Goal: Information Seeking & Learning: Check status

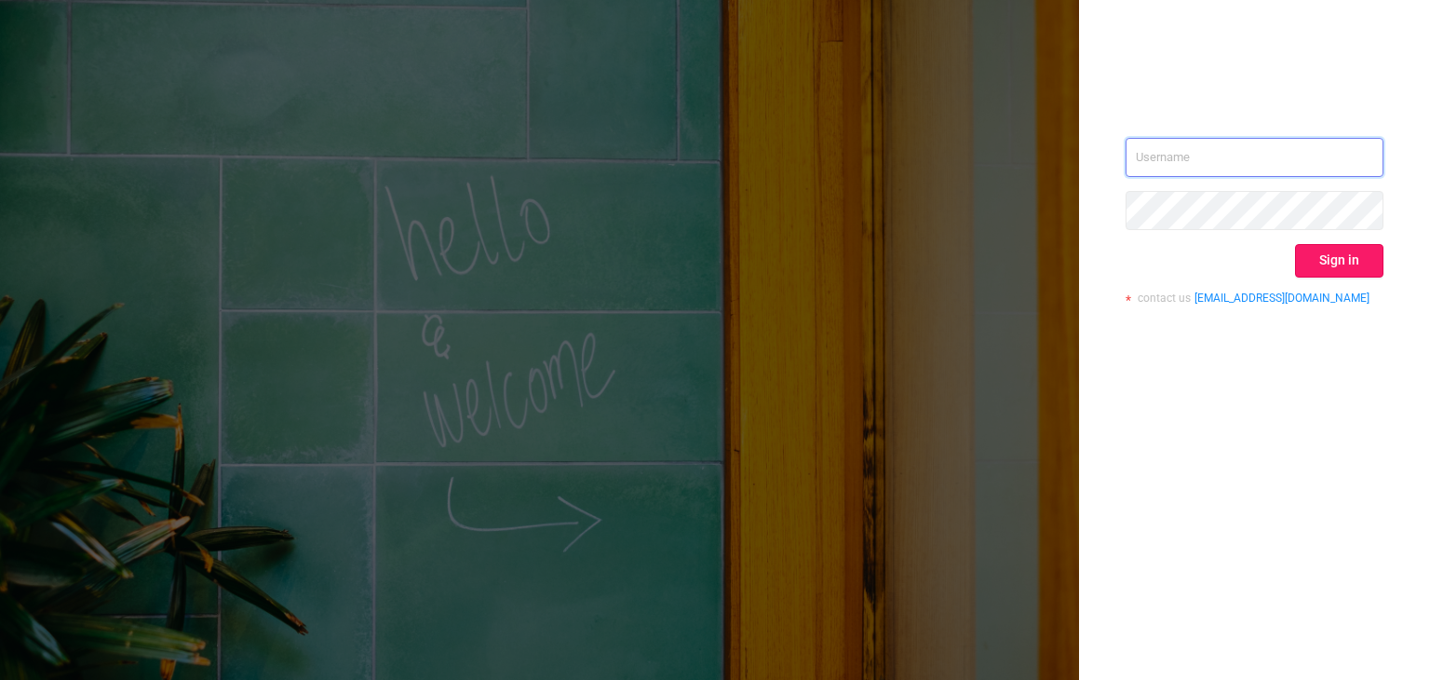
type input "[EMAIL_ADDRESS]"
click at [1335, 253] on button "Sign in" at bounding box center [1339, 261] width 88 height 34
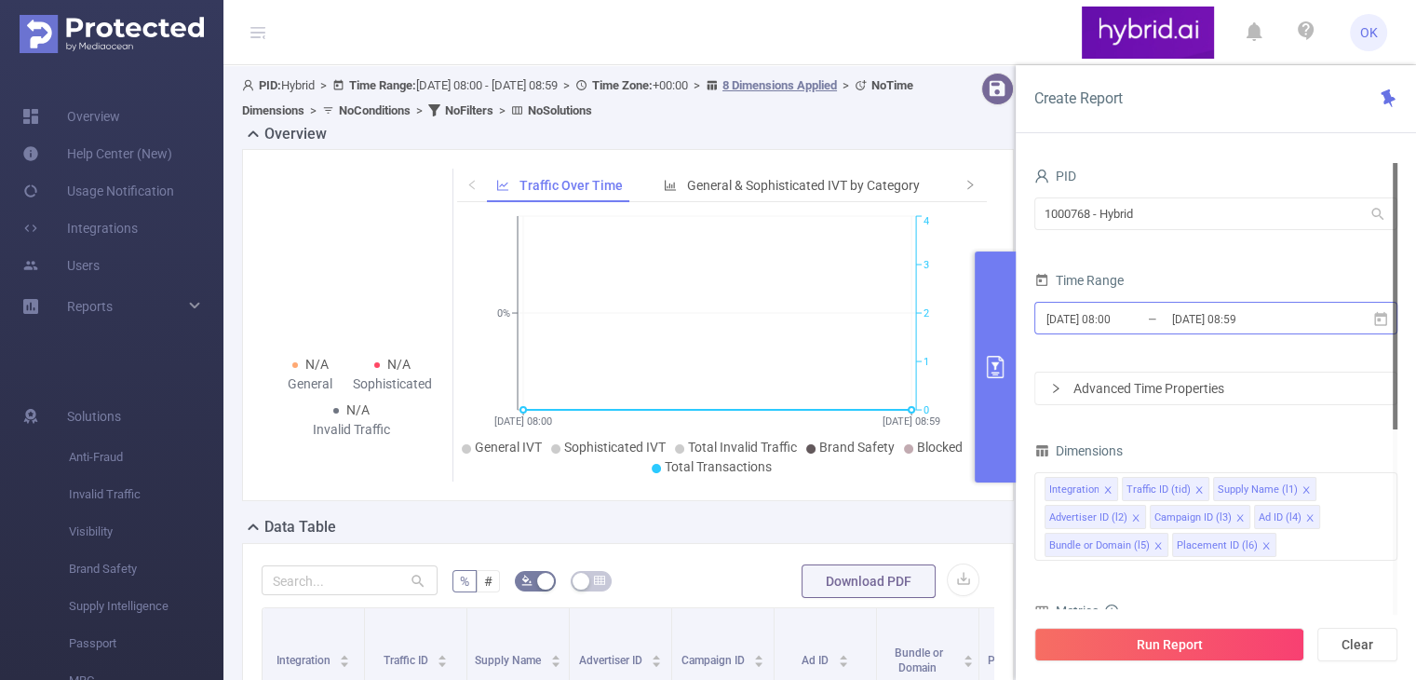
click at [1214, 326] on input "[DATE] 08:59" at bounding box center [1245, 318] width 151 height 25
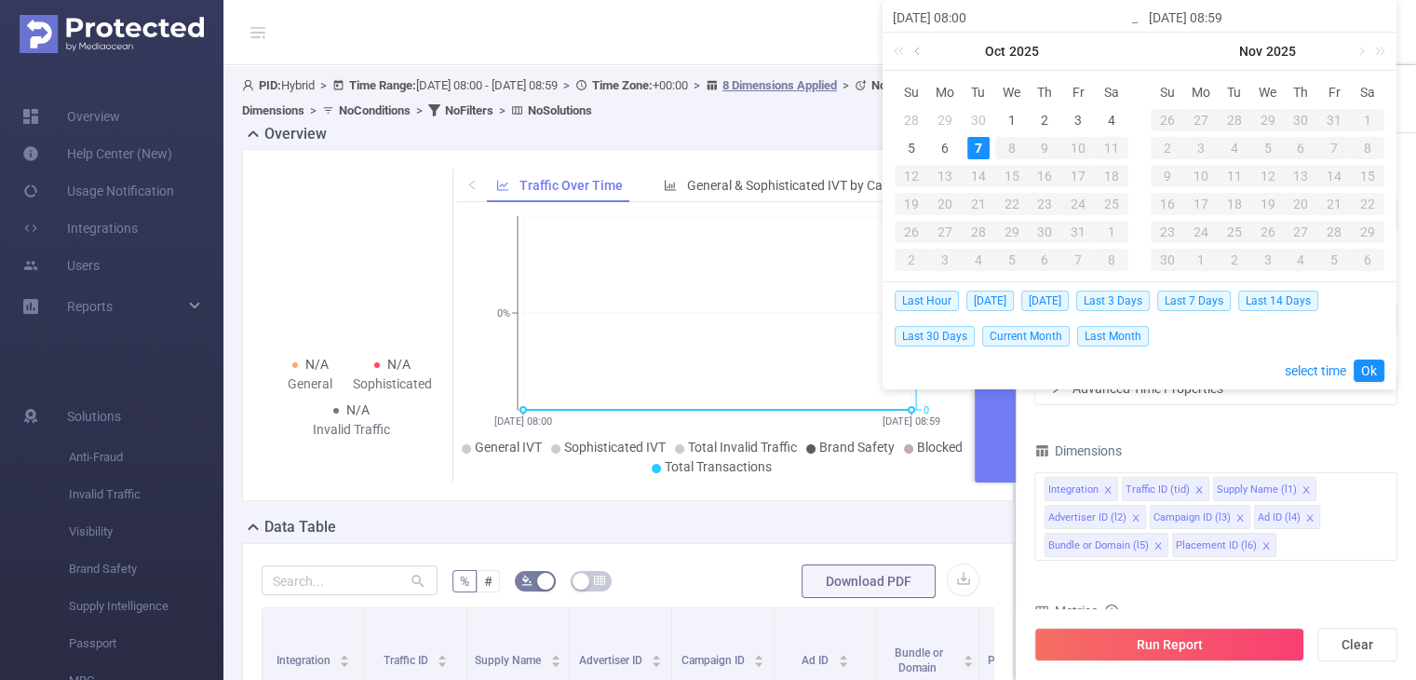
click at [916, 53] on link at bounding box center [919, 51] width 17 height 37
click at [995, 49] on link "Sep" at bounding box center [995, 51] width 26 height 37
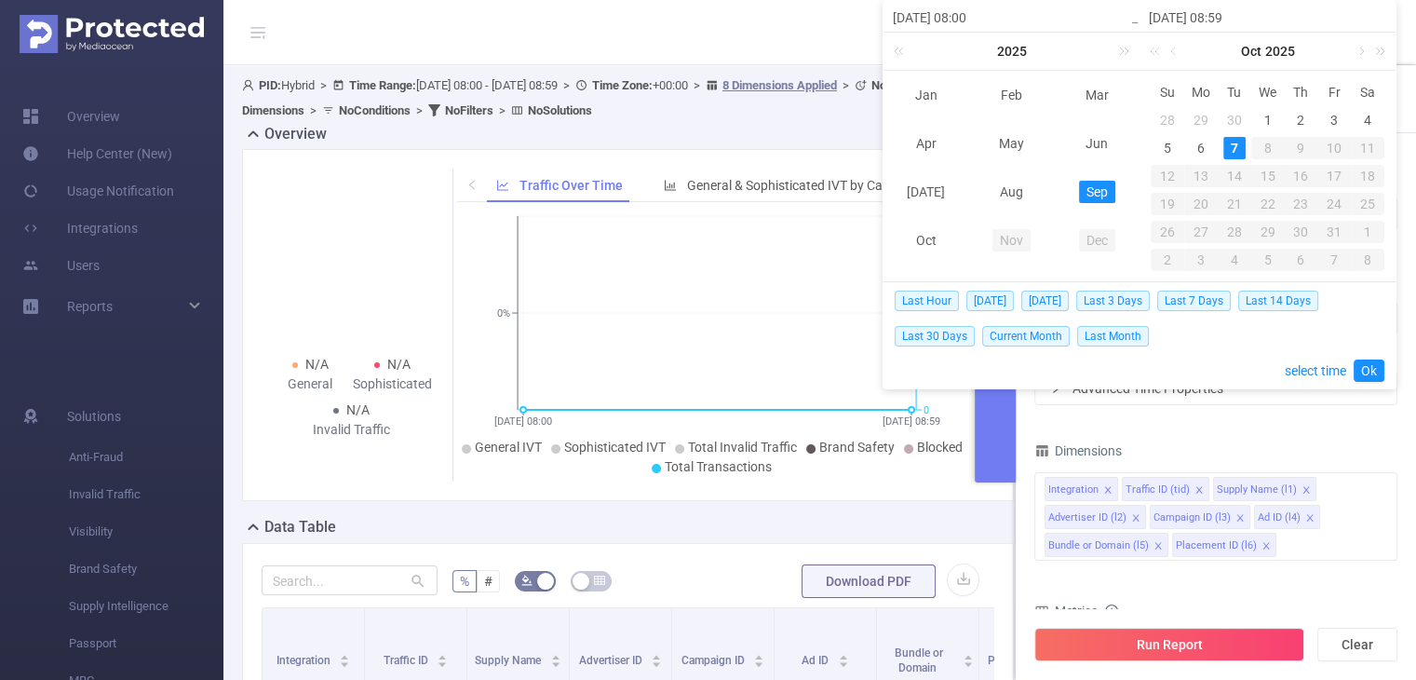
click at [1105, 191] on link "Sep" at bounding box center [1097, 192] width 36 height 22
click at [947, 121] on div "1" at bounding box center [945, 120] width 22 height 22
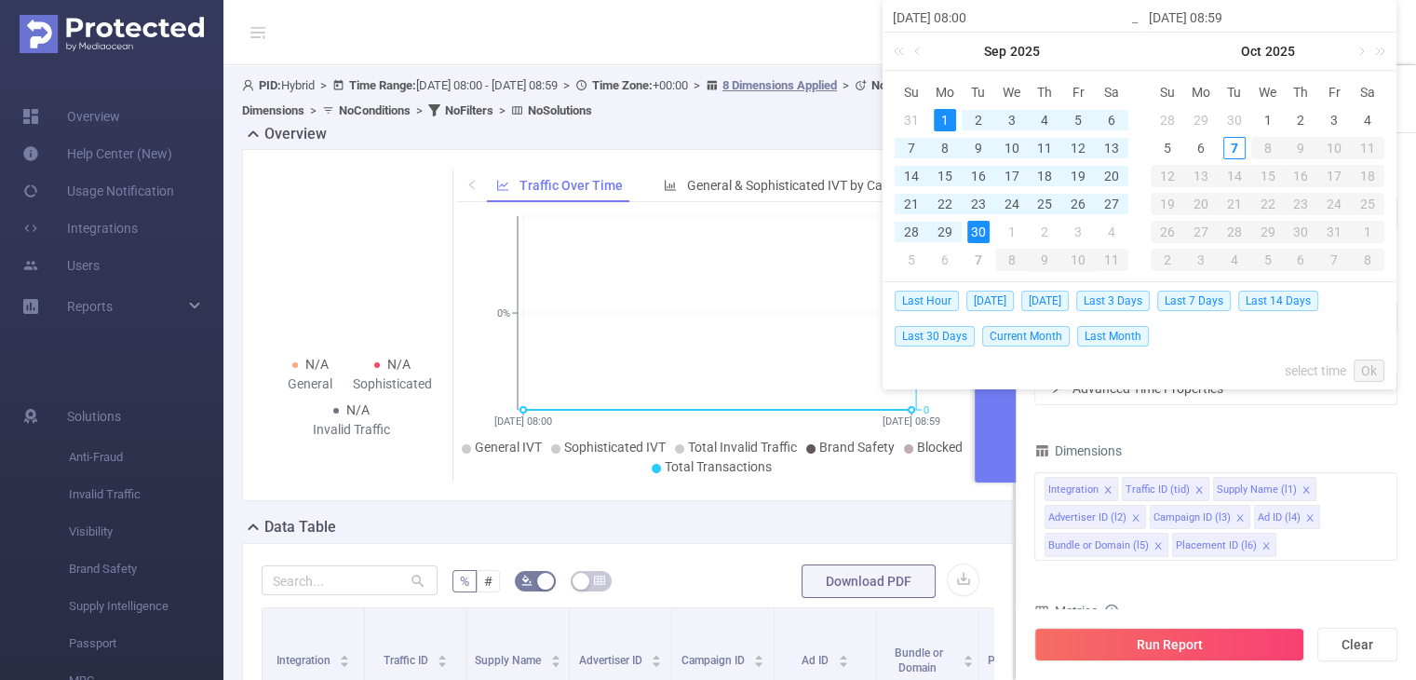
click at [980, 232] on div "30" at bounding box center [978, 232] width 22 height 22
type input "[DATE] 08:00"
type input "[DATE] 08:59"
type input "[DATE] 08:00"
type input "[DATE] 08:59"
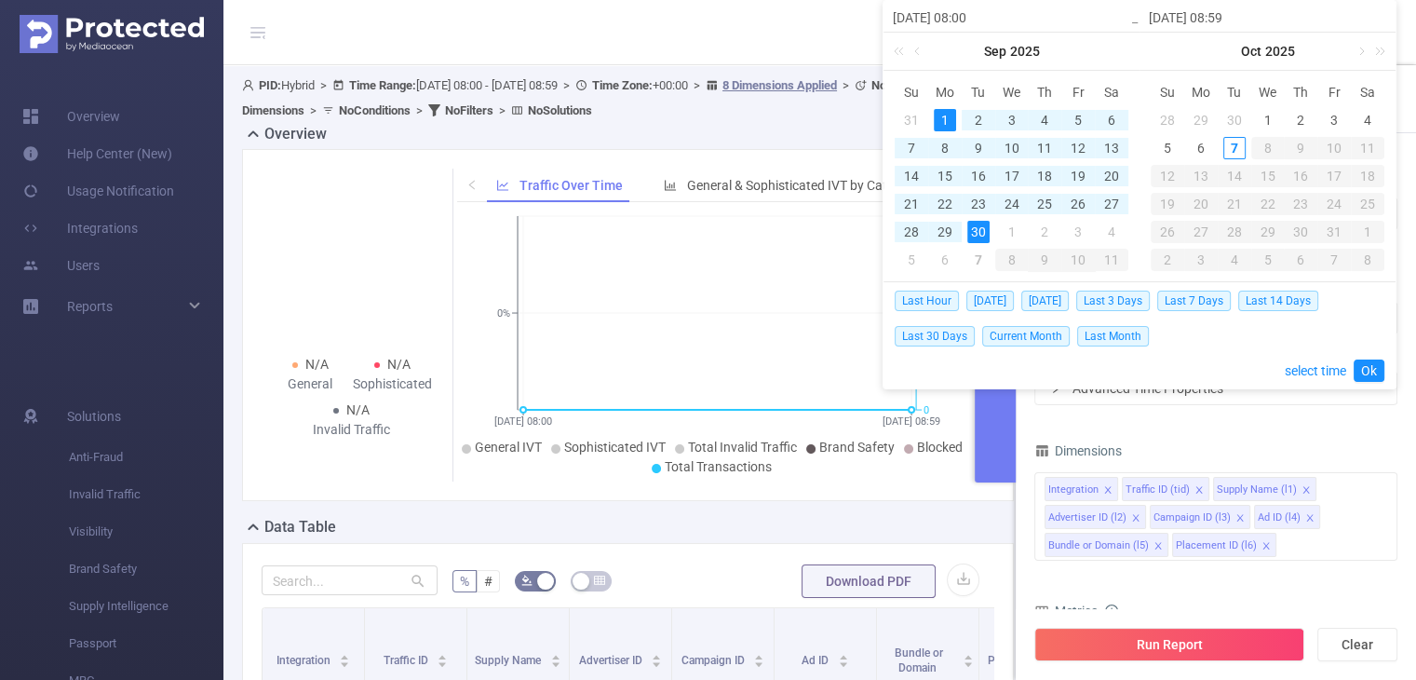
click at [1231, 124] on div "30" at bounding box center [1234, 120] width 22 height 22
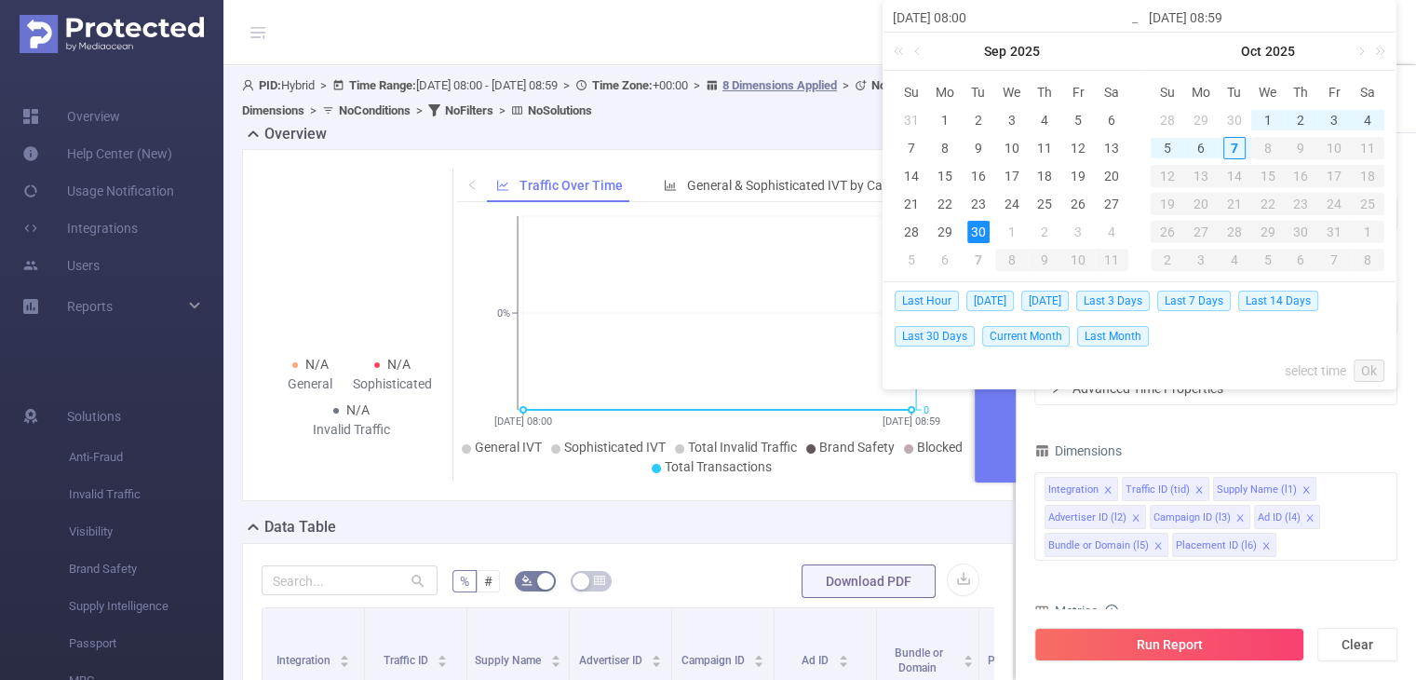
click at [1233, 116] on div "30" at bounding box center [1234, 120] width 22 height 22
type input "[DATE] 08:00"
click at [942, 114] on div "1" at bounding box center [945, 120] width 22 height 22
click at [1236, 113] on div "30" at bounding box center [1234, 120] width 22 height 22
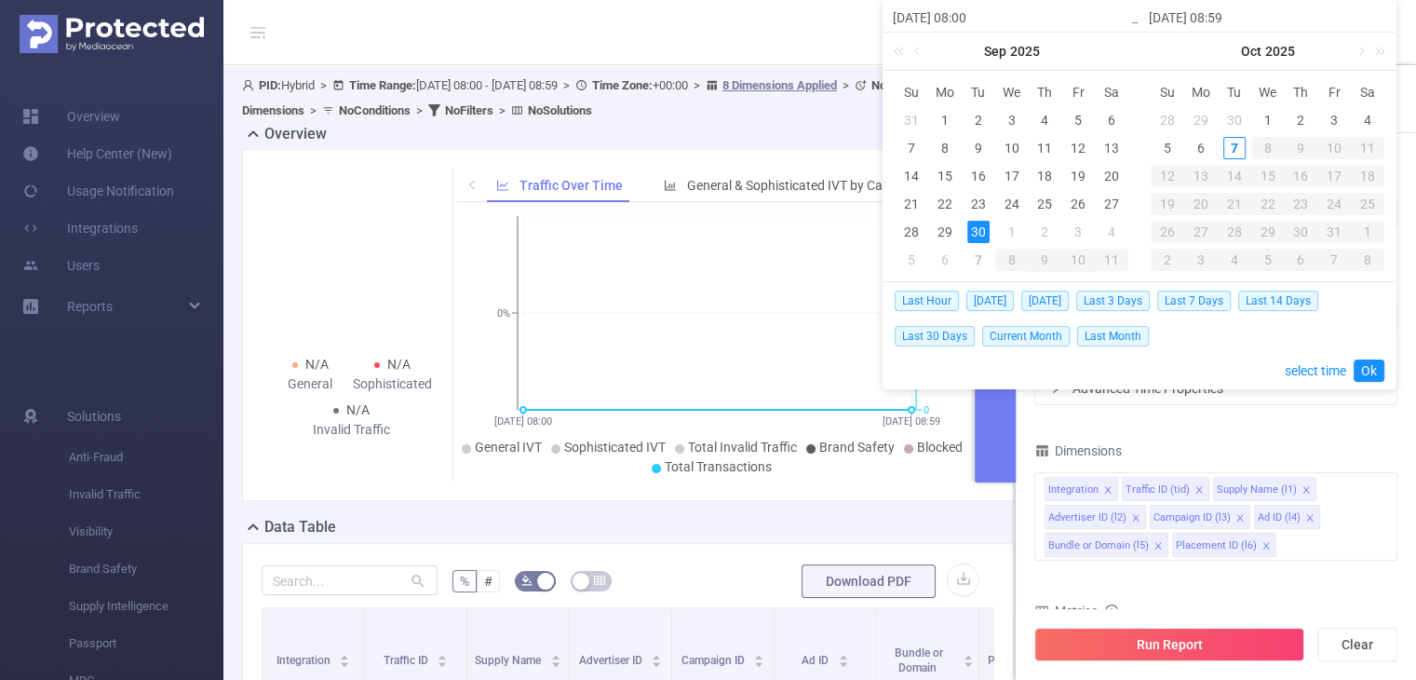
type input "[DATE] 08:00"
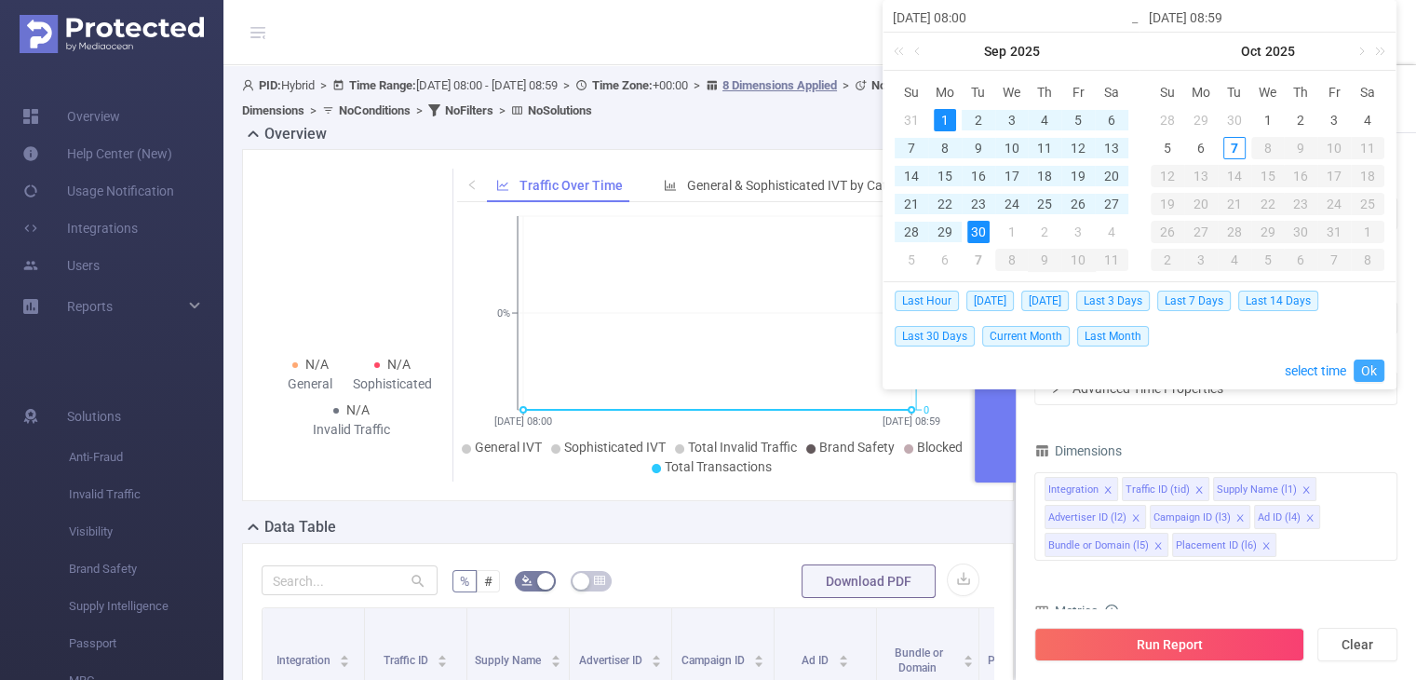
click at [1371, 361] on link "Ok" at bounding box center [1369, 370] width 31 height 22
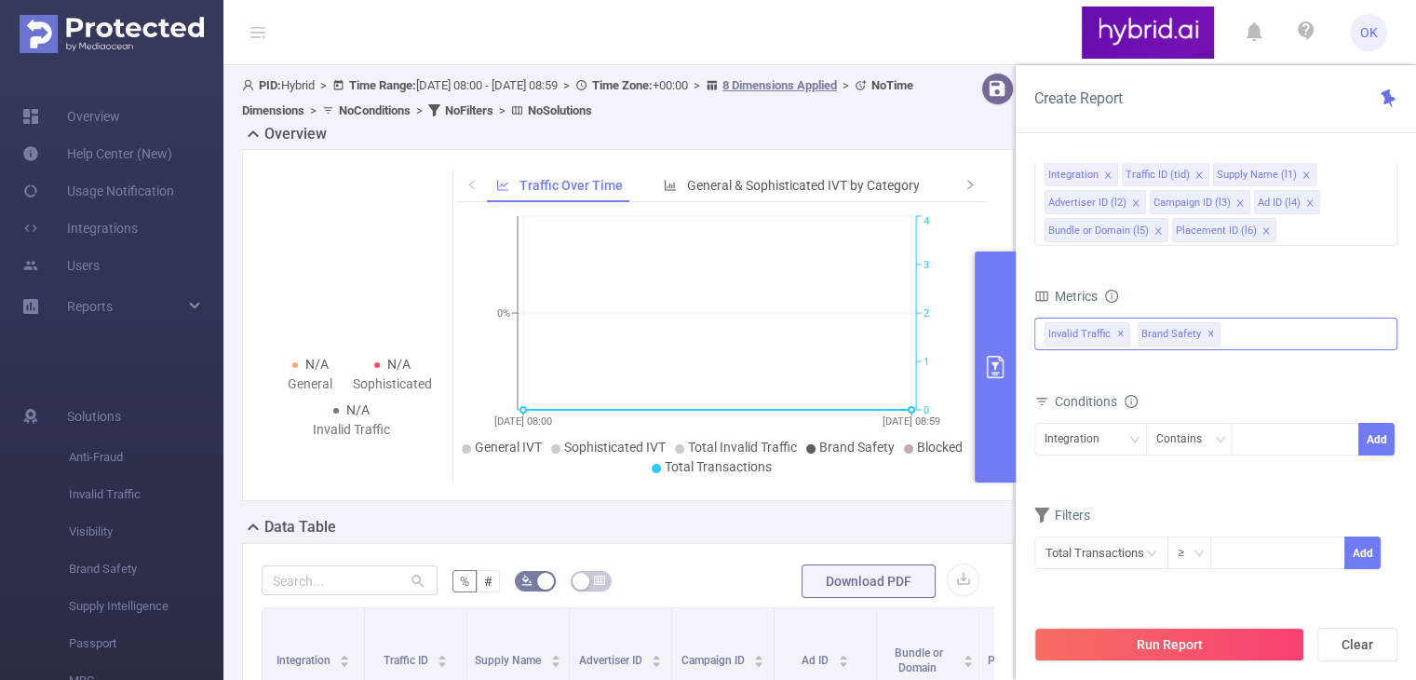
click at [1208, 331] on span "✕" at bounding box center [1211, 334] width 7 height 22
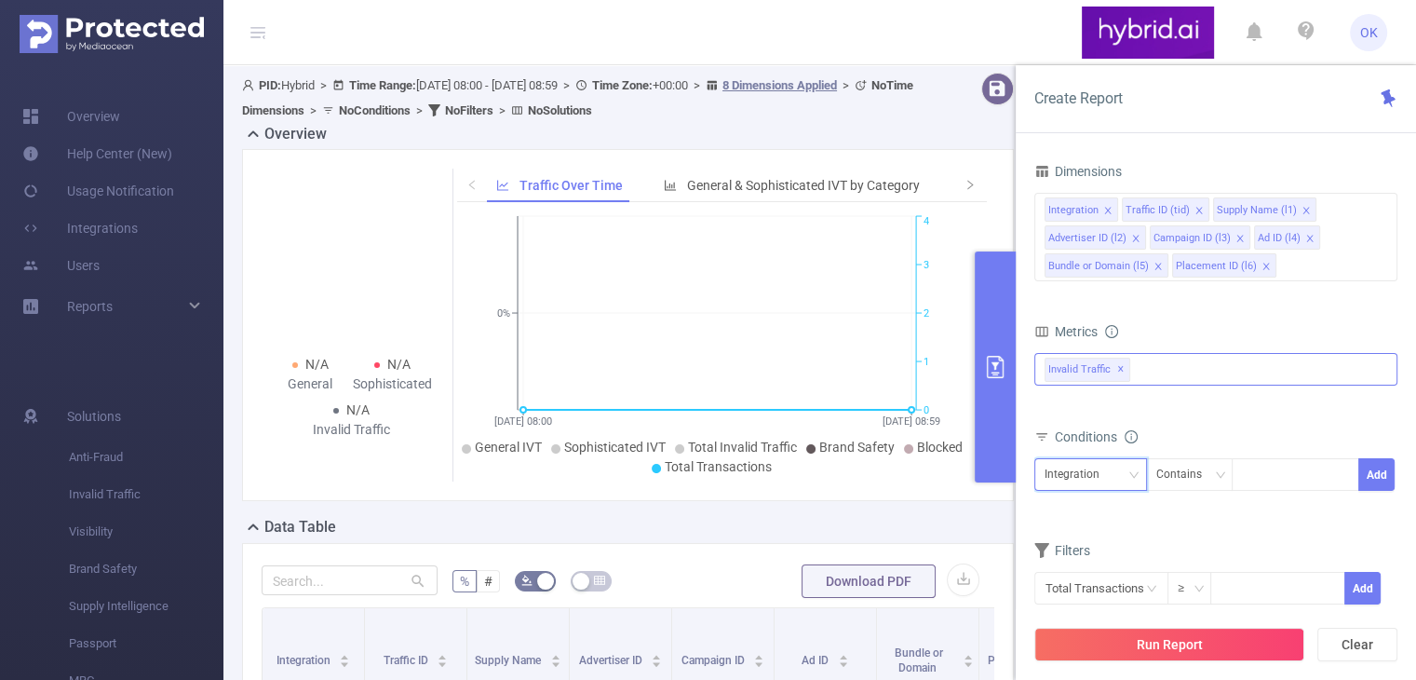
click at [1108, 469] on div "Integration" at bounding box center [1079, 474] width 68 height 31
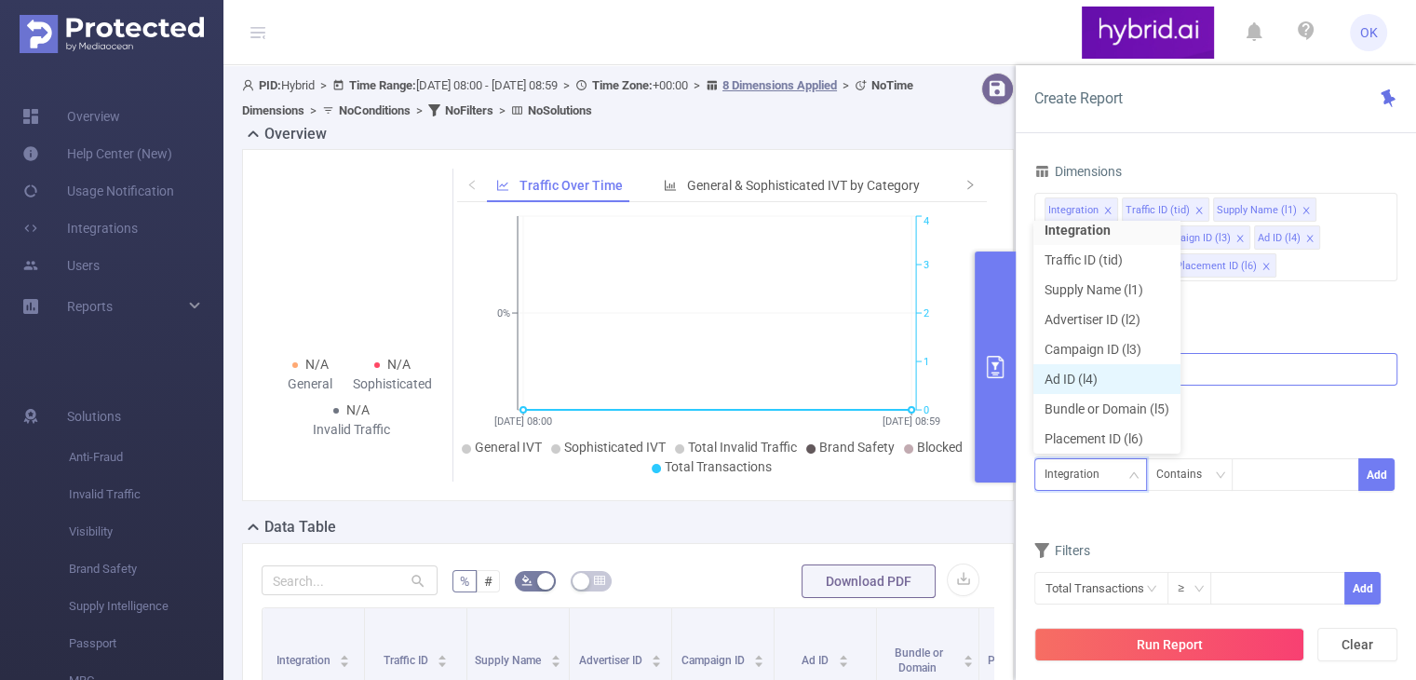
scroll to position [12, 0]
click at [1193, 480] on div "Contains" at bounding box center [1185, 474] width 59 height 31
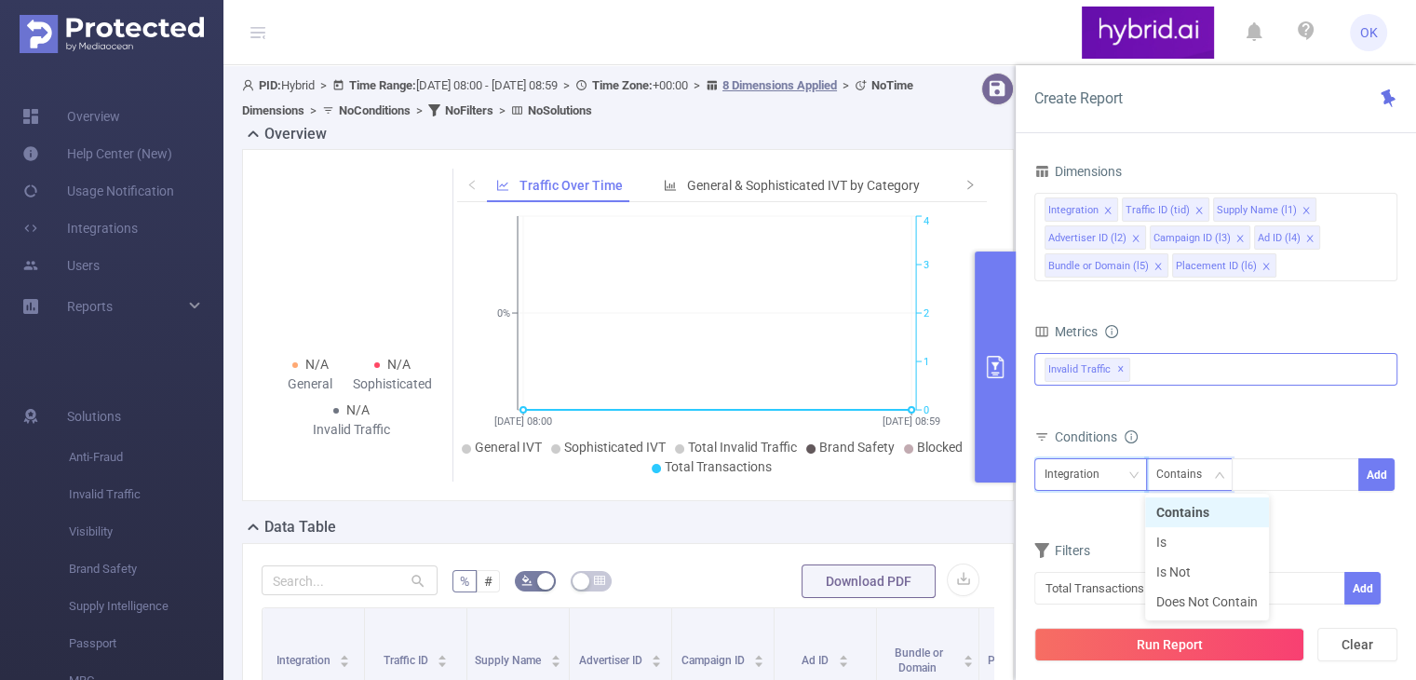
click at [1100, 471] on div "Integration" at bounding box center [1079, 474] width 68 height 31
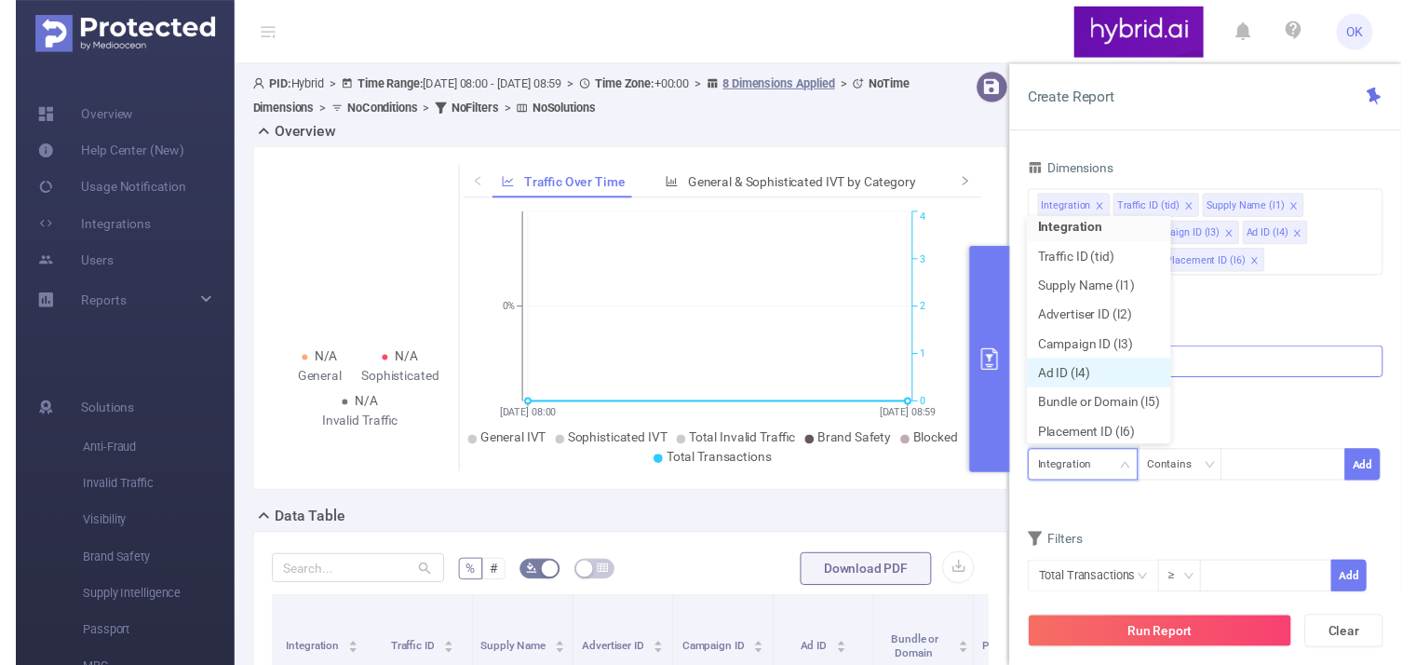
scroll to position [0, 0]
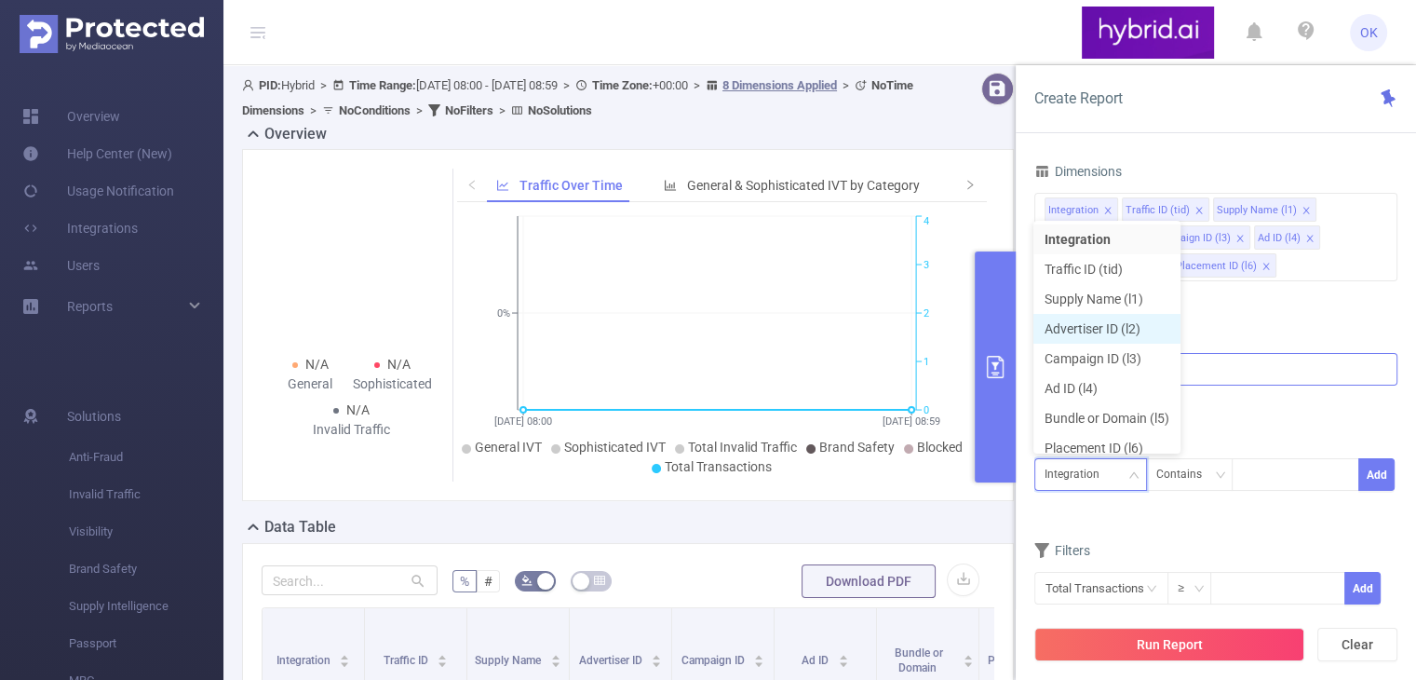
click at [1099, 327] on li "Advertiser ID (l2)" at bounding box center [1107, 329] width 147 height 30
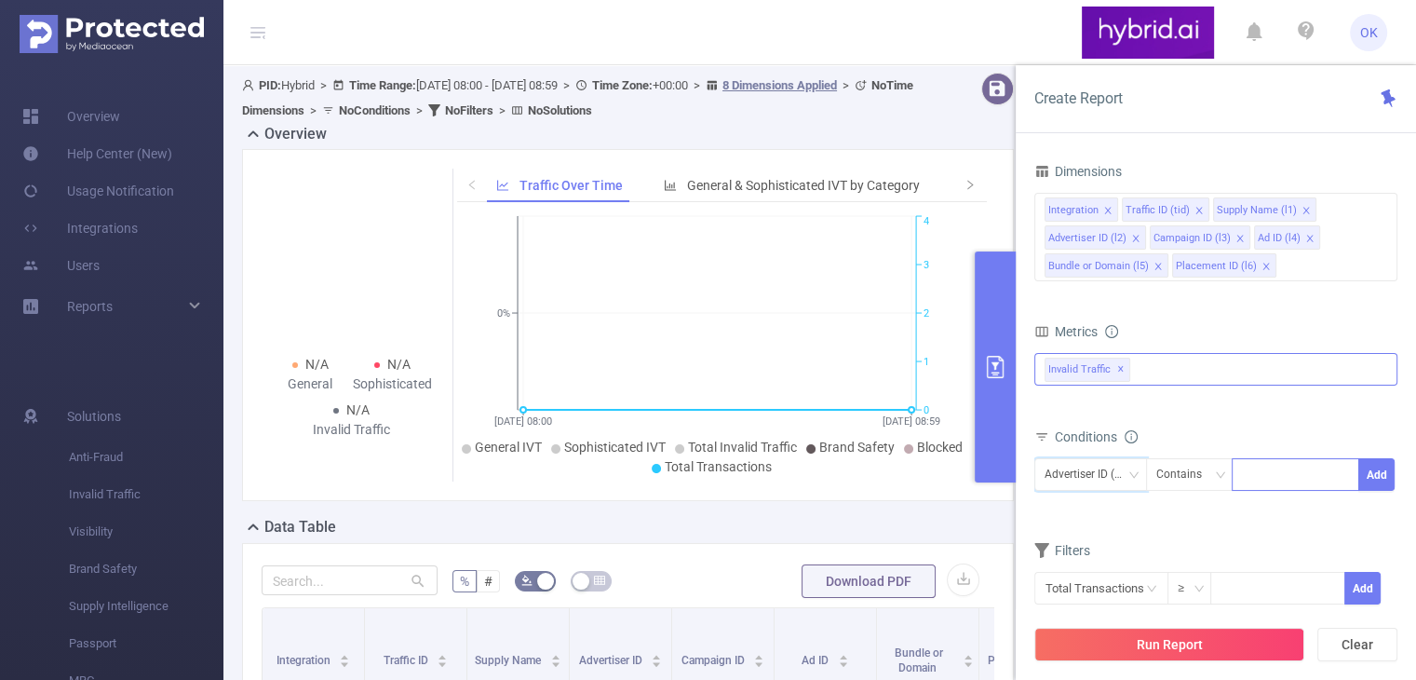
click at [1286, 471] on div at bounding box center [1295, 474] width 107 height 31
paste input "68c9586e70e7b284408bc2bf"
type input "68c9586e70e7b284408bc2bf"
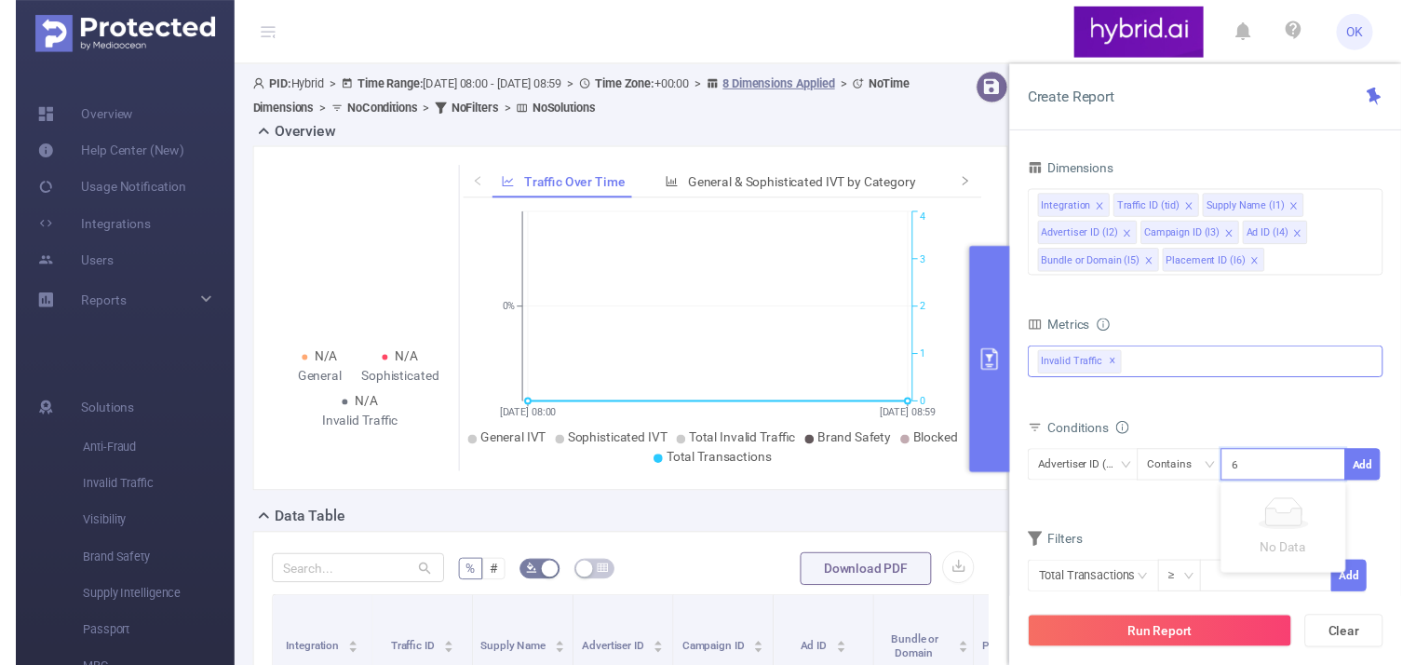
scroll to position [0, 41]
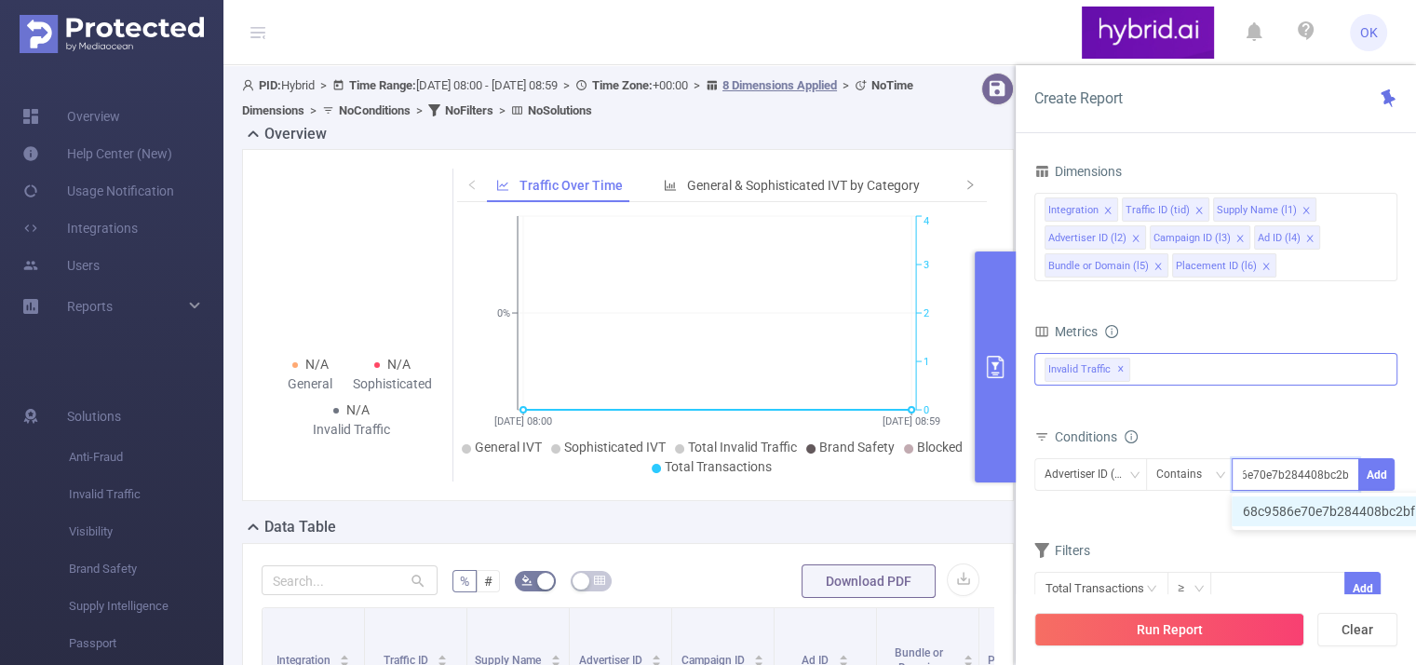
click at [1281, 504] on li "68c9586e70e7b284408bc2bf" at bounding box center [1338, 511] width 213 height 30
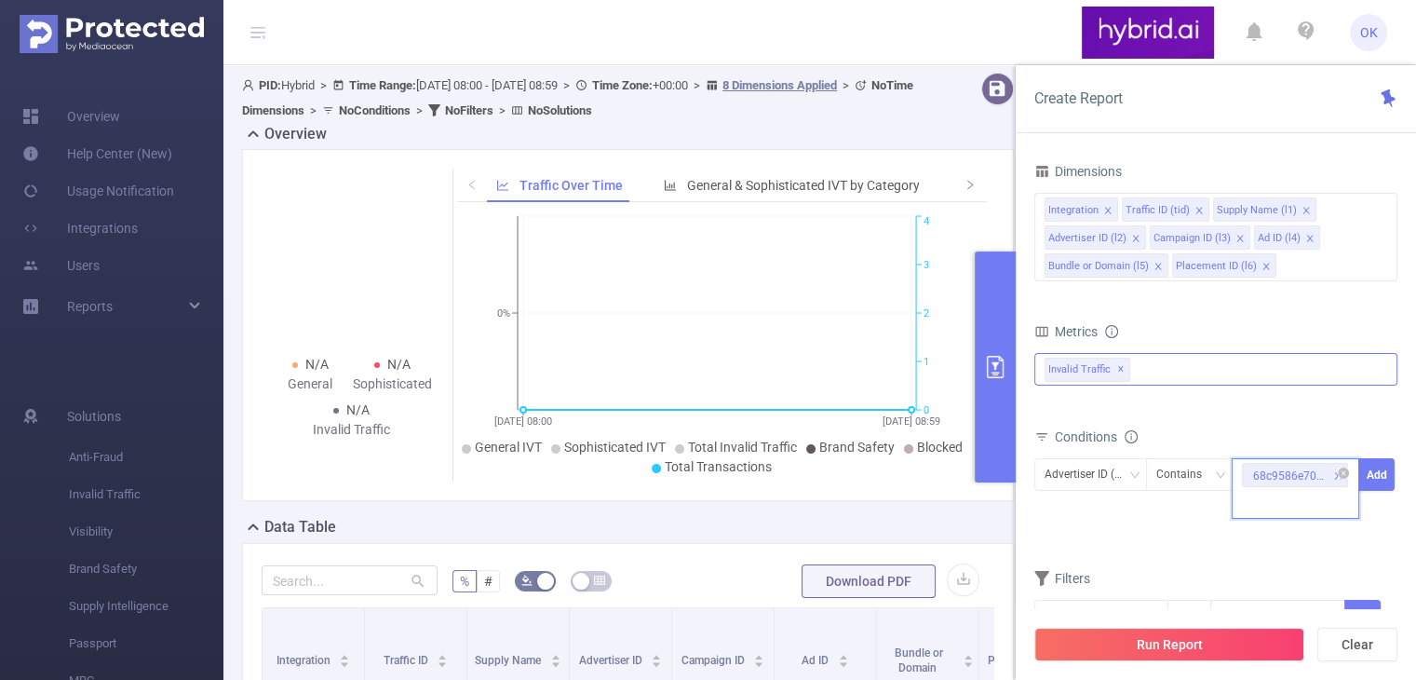
click at [1336, 471] on icon "icon: close" at bounding box center [1337, 475] width 9 height 9
click at [1290, 475] on div at bounding box center [1295, 474] width 107 height 31
paste input "68af1d6f70e7b2713c46b022"
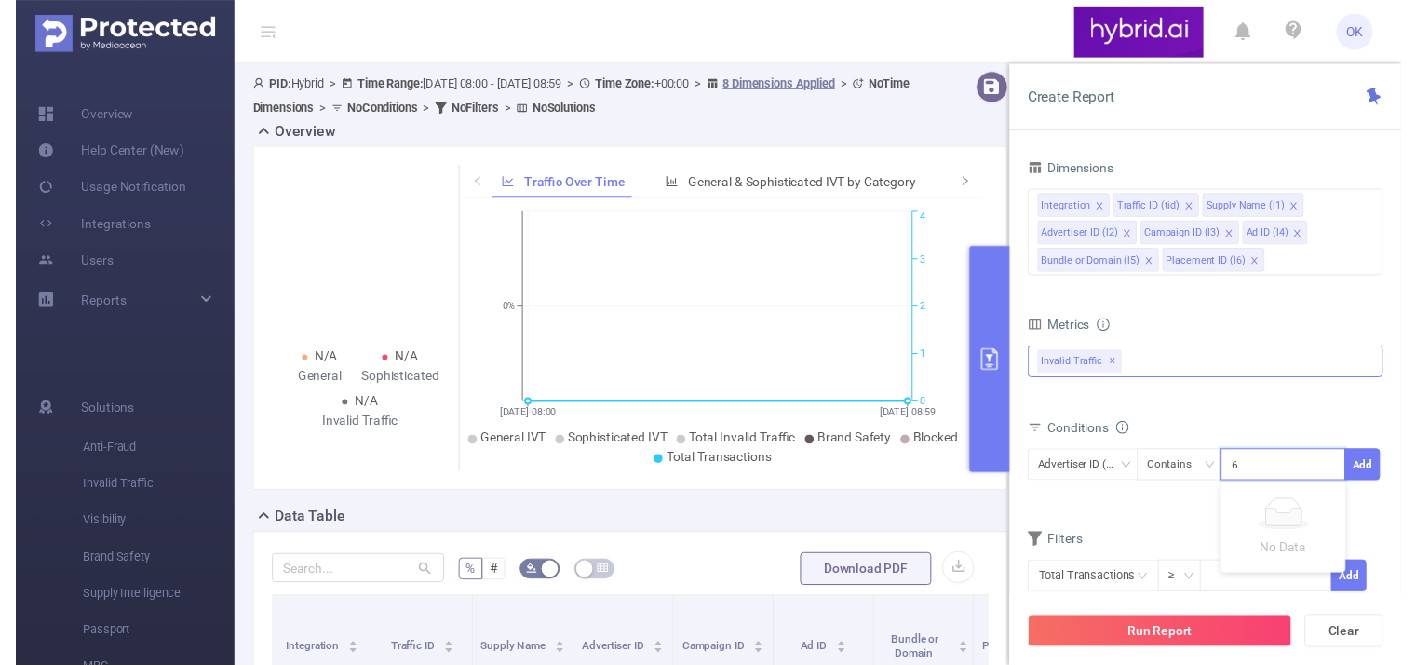
scroll to position [0, 40]
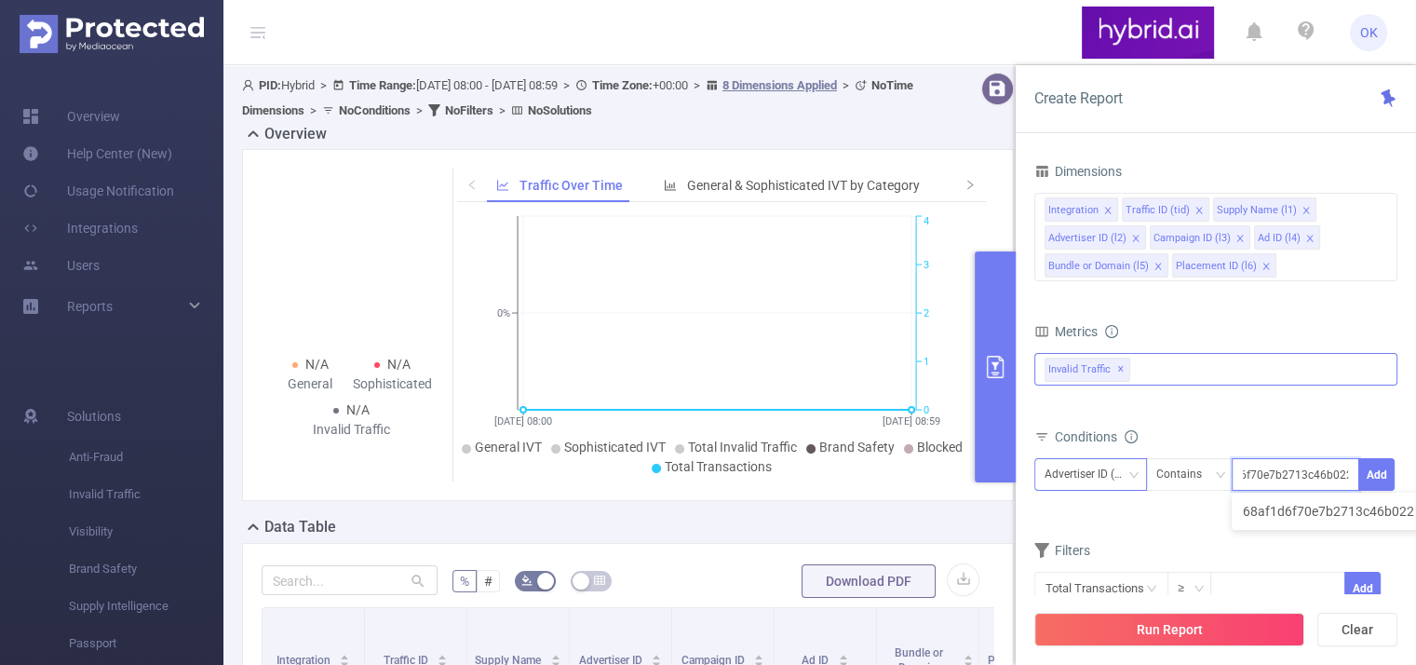
type input "68af1d6f70e7b2713c46b022"
click at [1106, 463] on div "Advertiser ID (l2)" at bounding box center [1091, 474] width 92 height 31
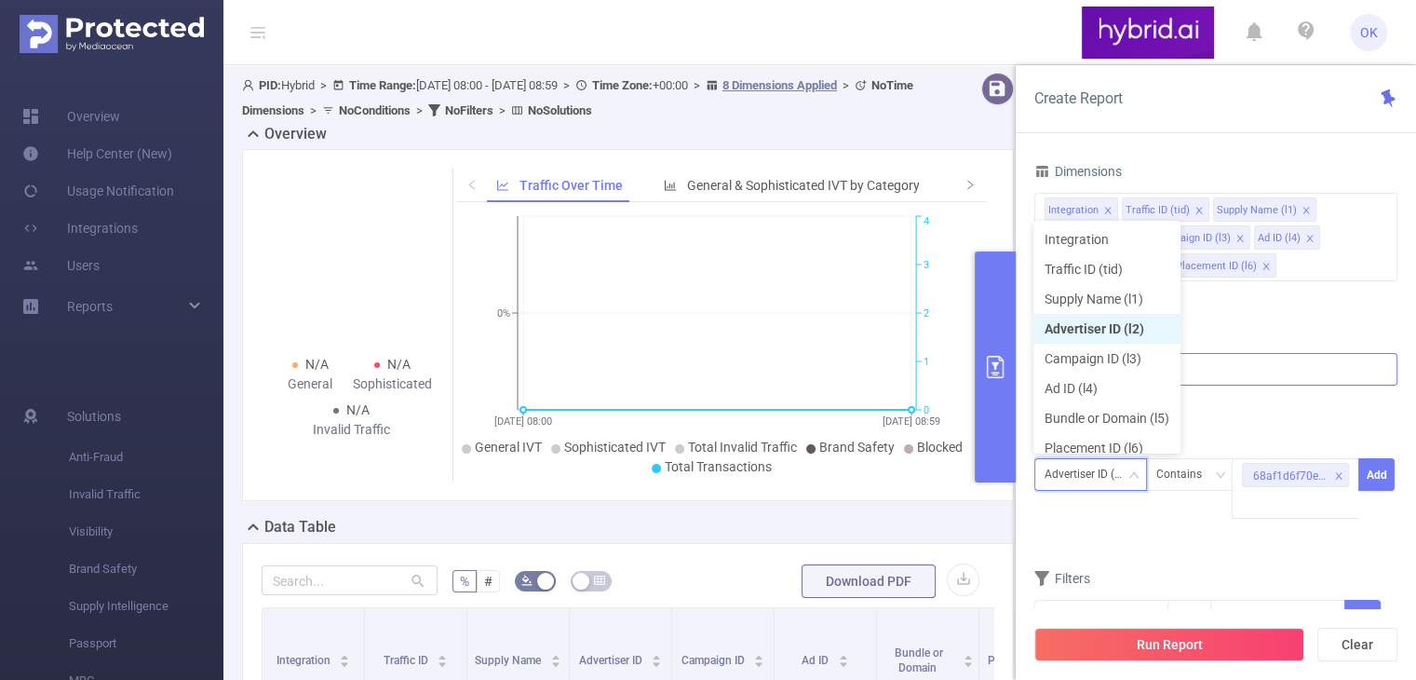
click at [1106, 326] on li "Advertiser ID (l2)" at bounding box center [1107, 329] width 147 height 30
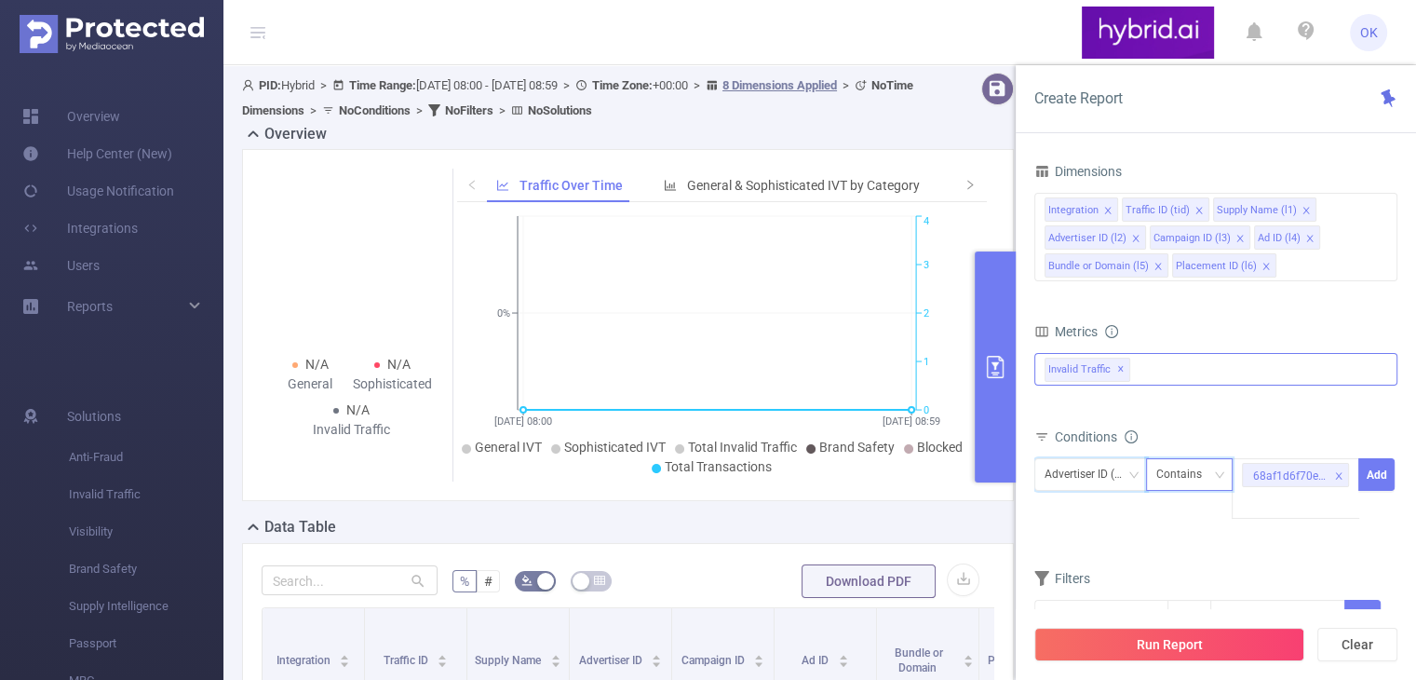
click at [1169, 479] on div "Contains" at bounding box center [1185, 474] width 59 height 31
click at [1171, 478] on div "Contains" at bounding box center [1185, 474] width 59 height 31
click at [1294, 469] on div "68af1d6f70e7b2713c46b022" at bounding box center [1289, 476] width 75 height 24
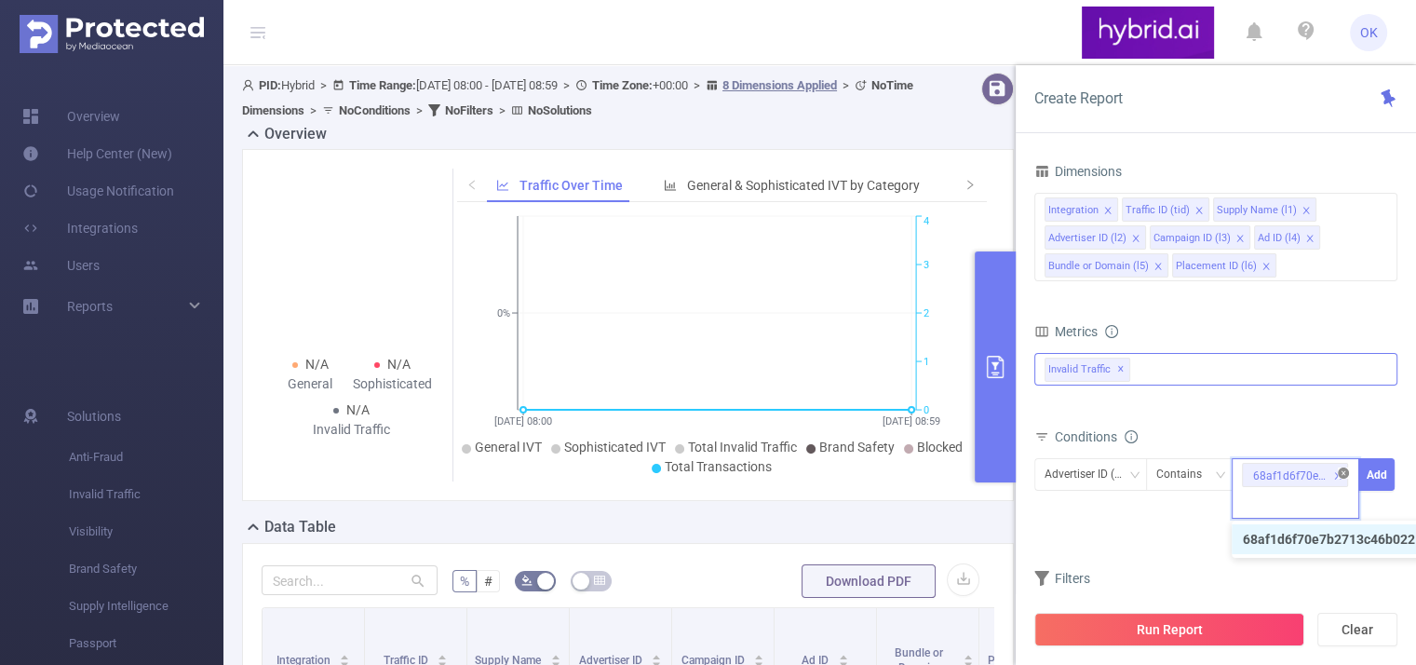
click at [1345, 470] on icon "icon: close-circle" at bounding box center [1343, 472] width 11 height 11
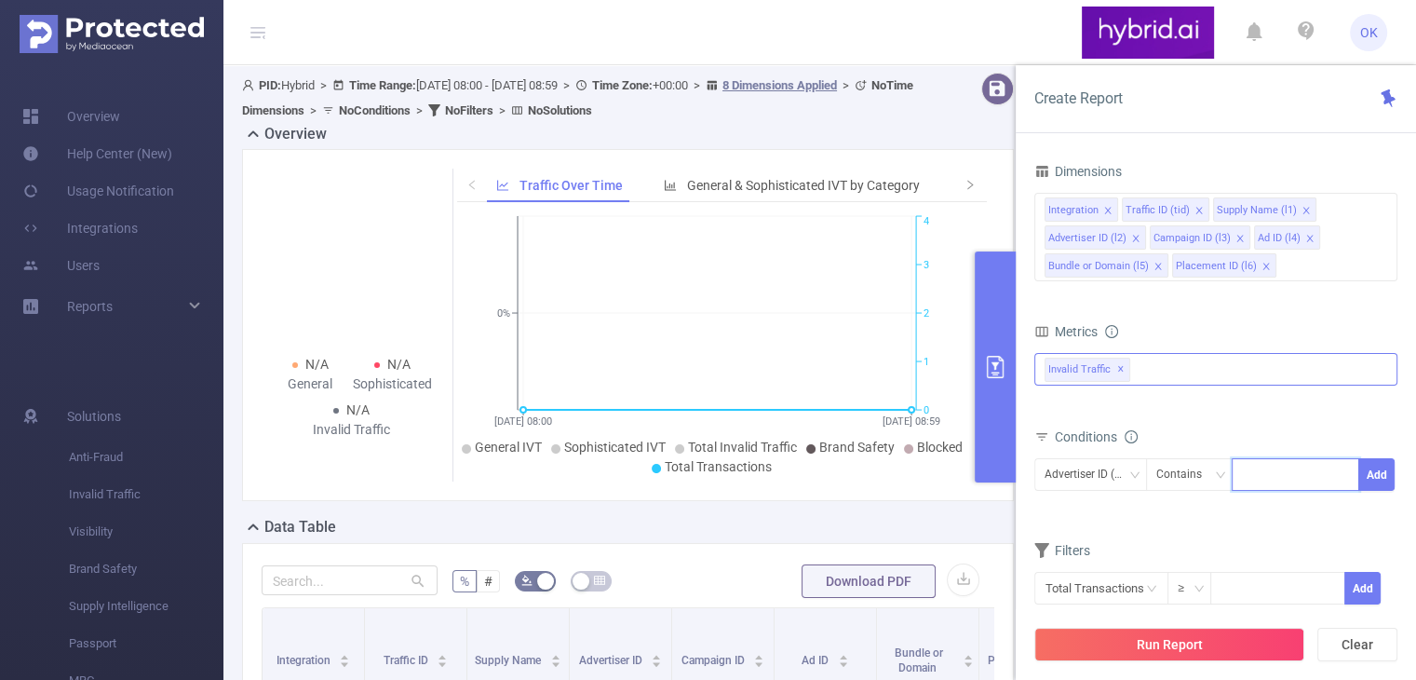
click at [1281, 474] on div at bounding box center [1295, 474] width 107 height 31
paste input "68af1d6f70e7b2713c46b022"
type input "68af1d6f70e7b2713c46b022"
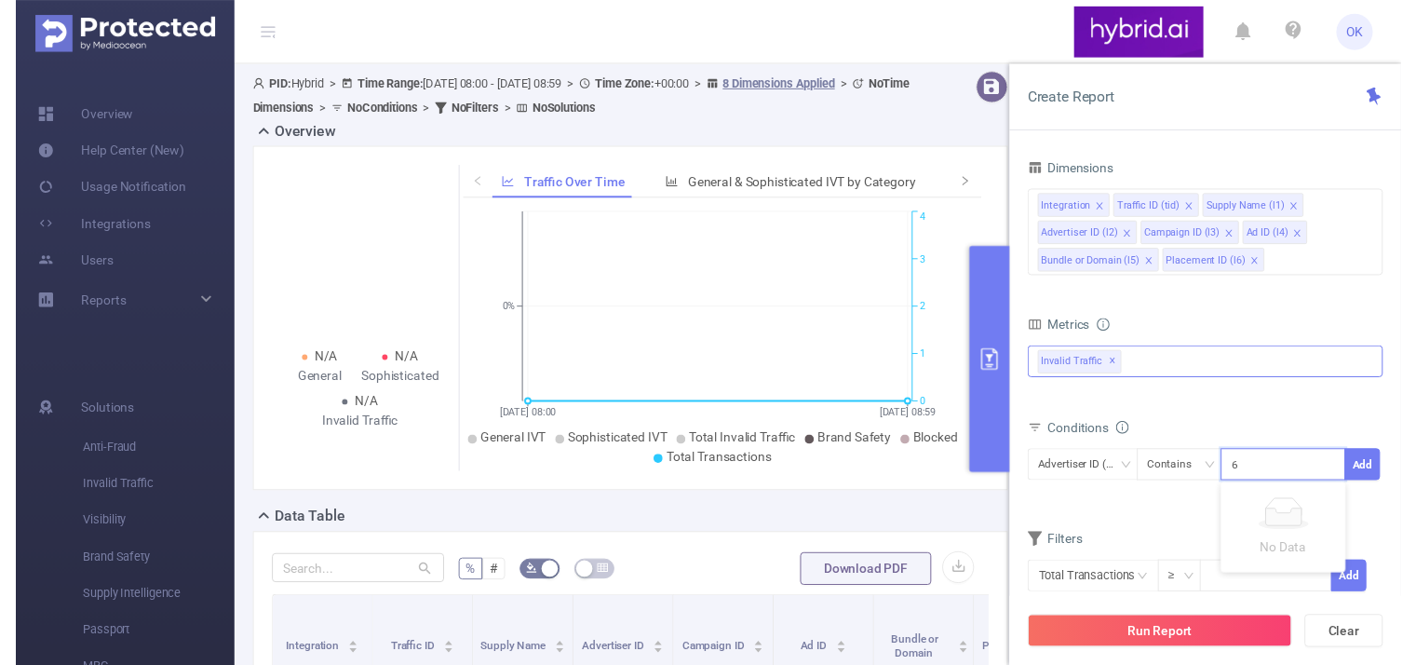
scroll to position [0, 40]
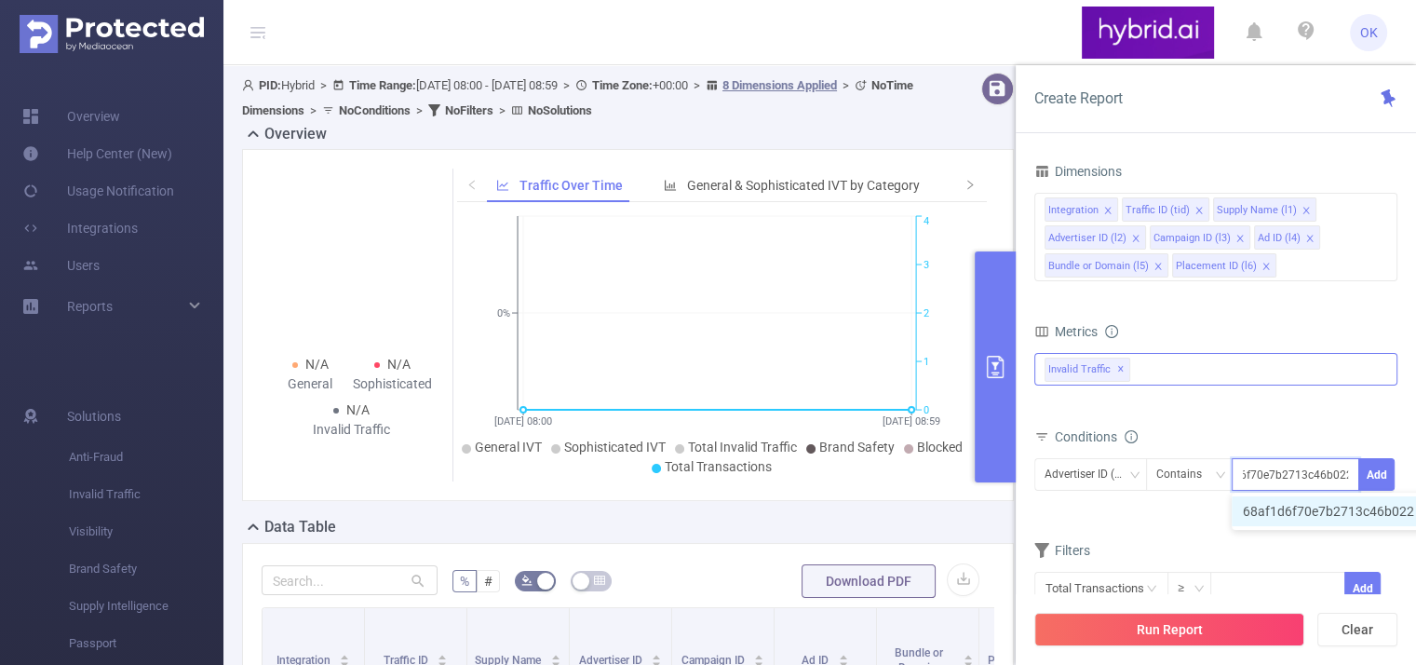
click at [1310, 512] on li "68af1d6f70e7b2713c46b022" at bounding box center [1338, 511] width 212 height 30
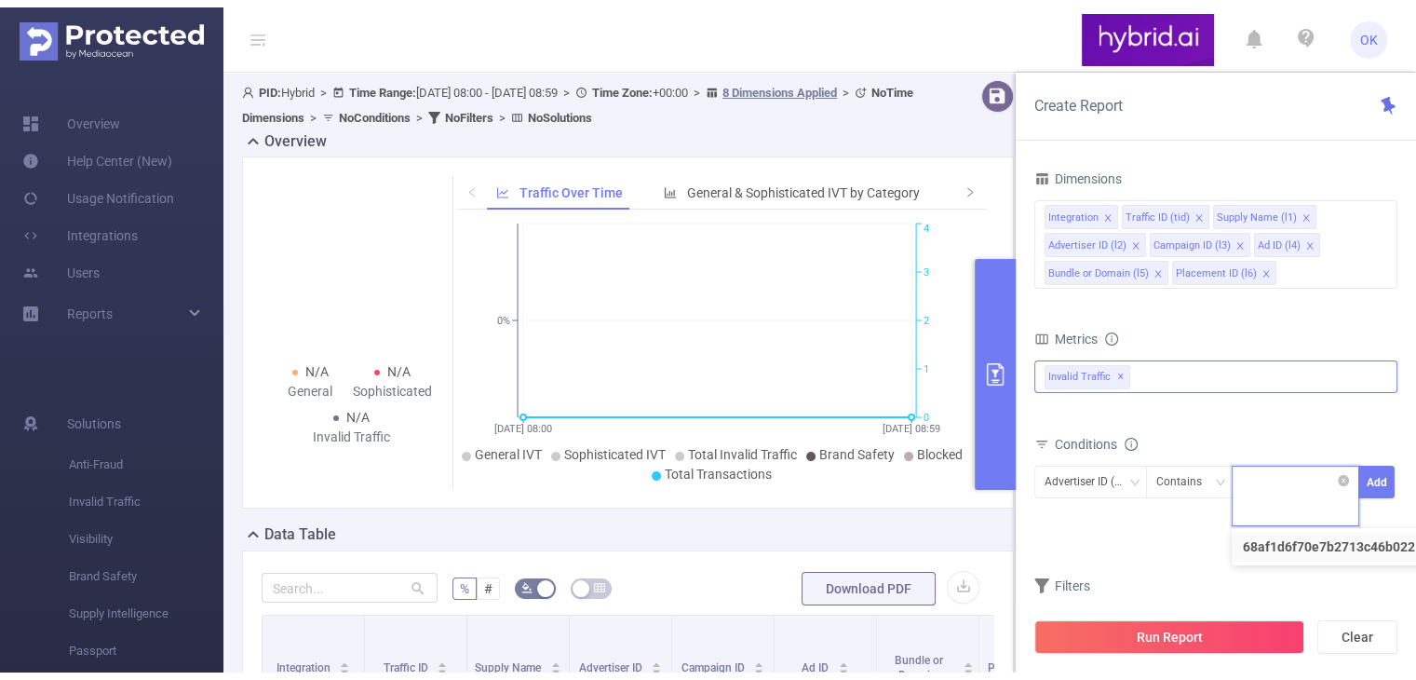
scroll to position [0, 0]
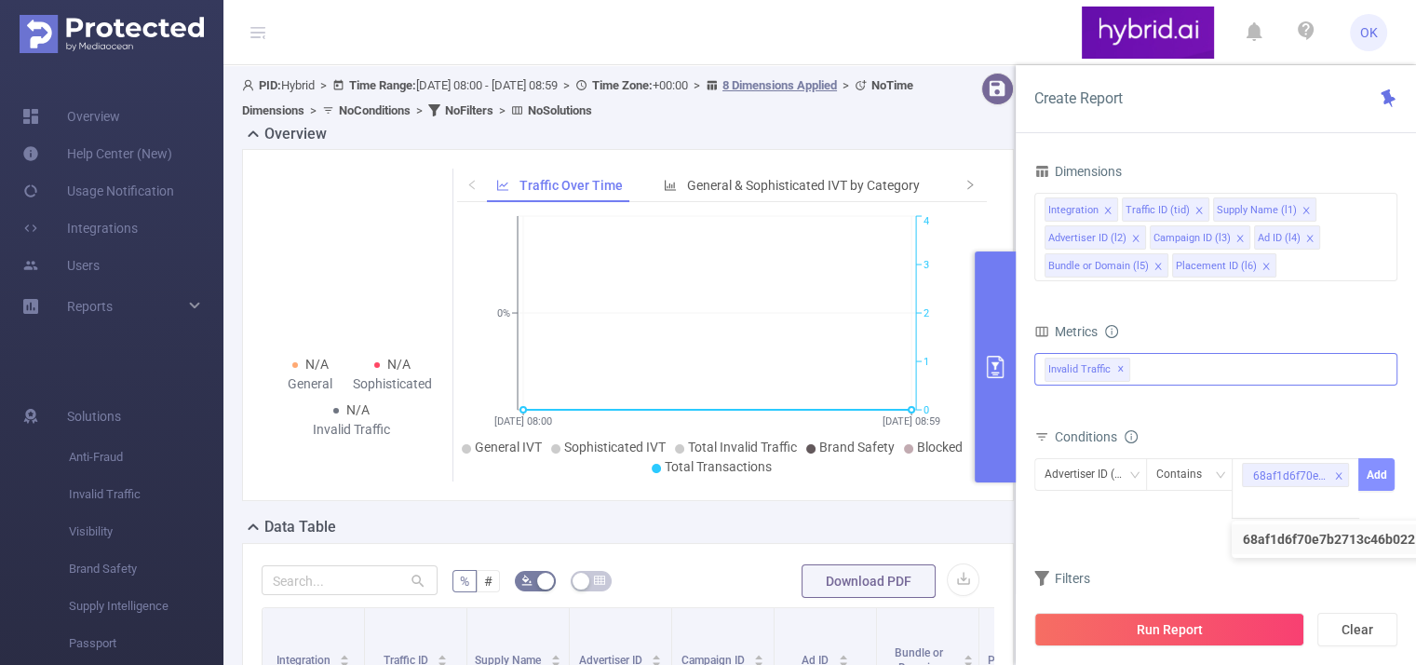
click at [1381, 474] on button "Add" at bounding box center [1376, 474] width 36 height 33
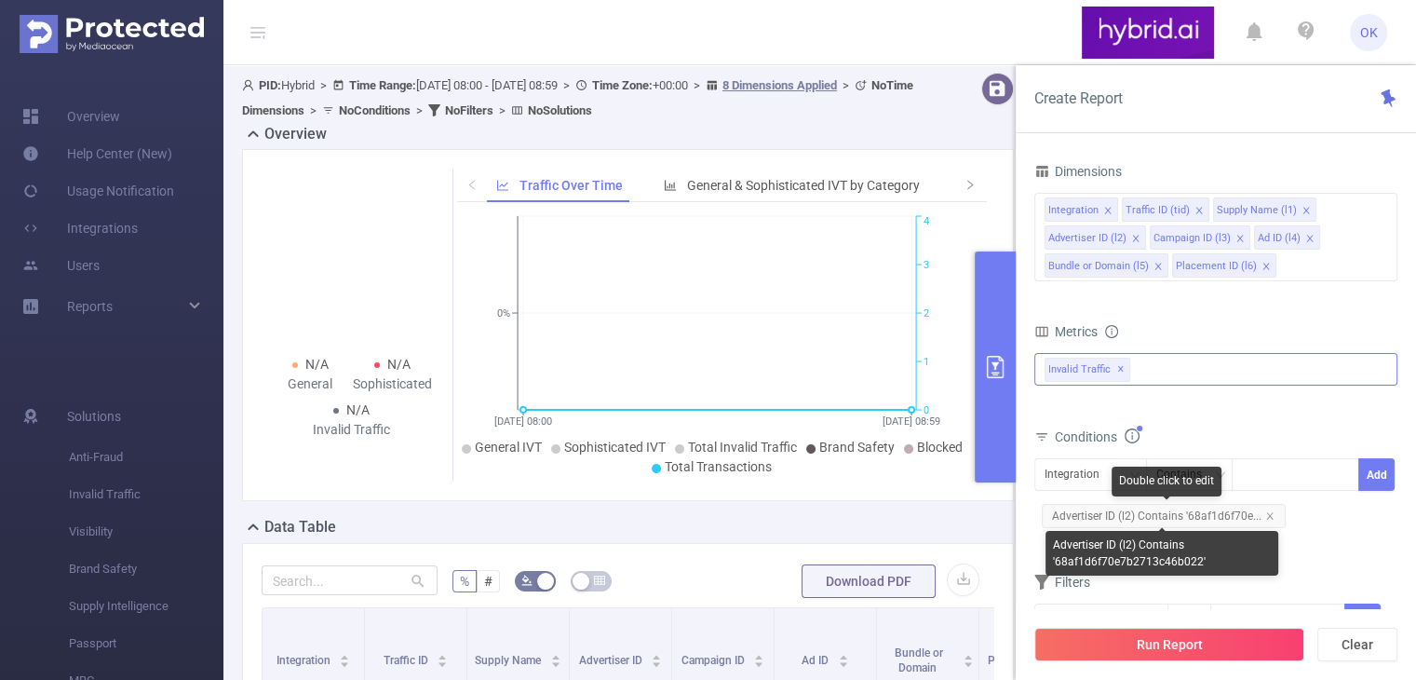
click at [1117, 515] on span "Advertiser ID (l2) Contains '68af1d6f70e..." at bounding box center [1164, 516] width 244 height 24
click at [1304, 534] on div "Integration Contains Add Advertiser ID (l2) Contains '68af1d6f70e..." at bounding box center [1215, 496] width 363 height 85
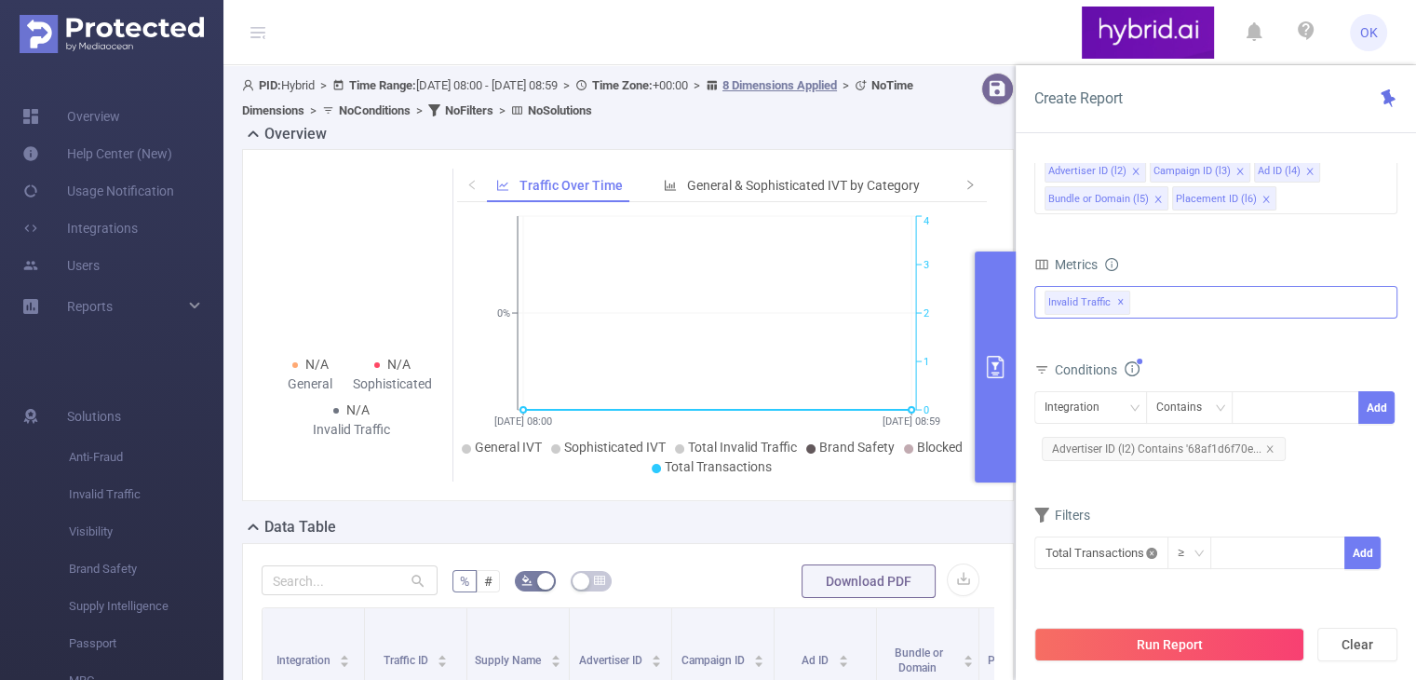
click at [1147, 552] on icon "icon: close-circle" at bounding box center [1151, 552] width 11 height 11
click at [1142, 555] on input "text" at bounding box center [1101, 552] width 134 height 33
click at [1277, 511] on div "Filters" at bounding box center [1215, 517] width 363 height 31
click at [1121, 547] on input "text" at bounding box center [1101, 552] width 134 height 33
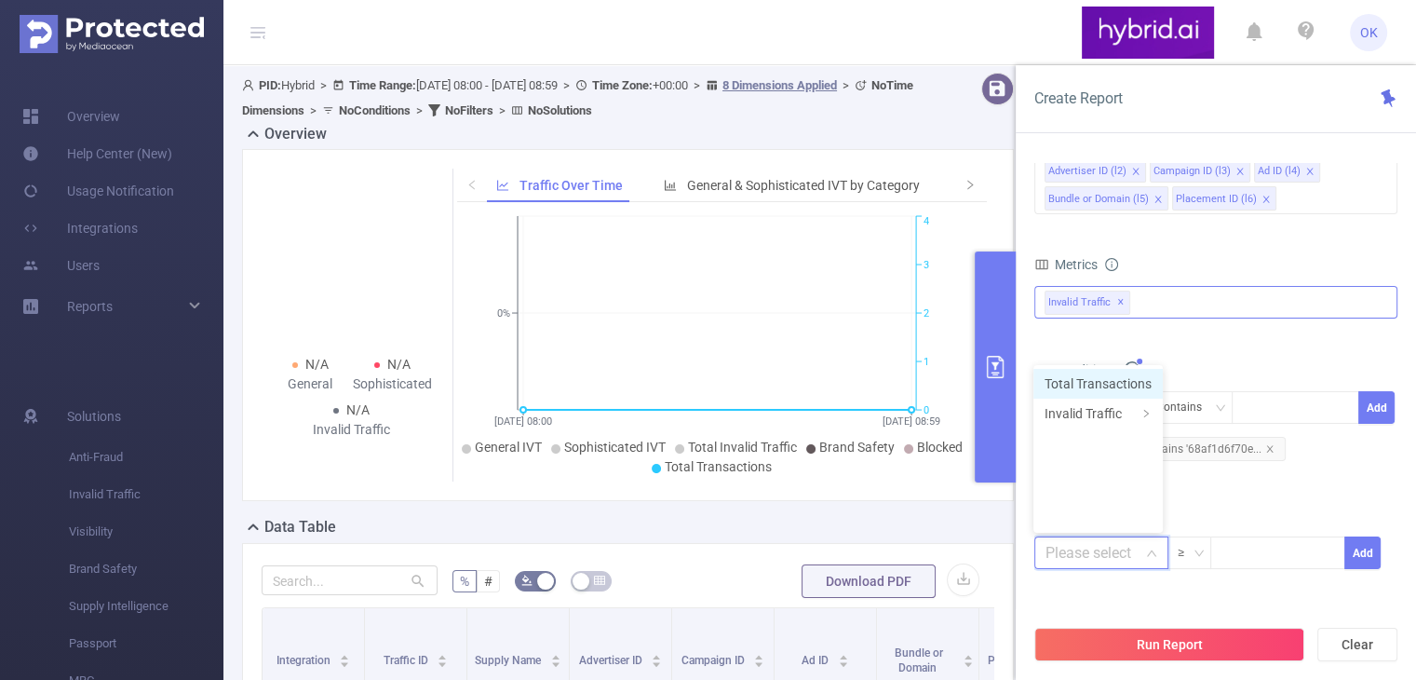
click at [1095, 379] on li "Total Transactions" at bounding box center [1098, 384] width 129 height 30
click at [1130, 551] on input "text" at bounding box center [1101, 552] width 134 height 33
click at [1149, 551] on icon "icon: close-circle" at bounding box center [1151, 552] width 11 height 11
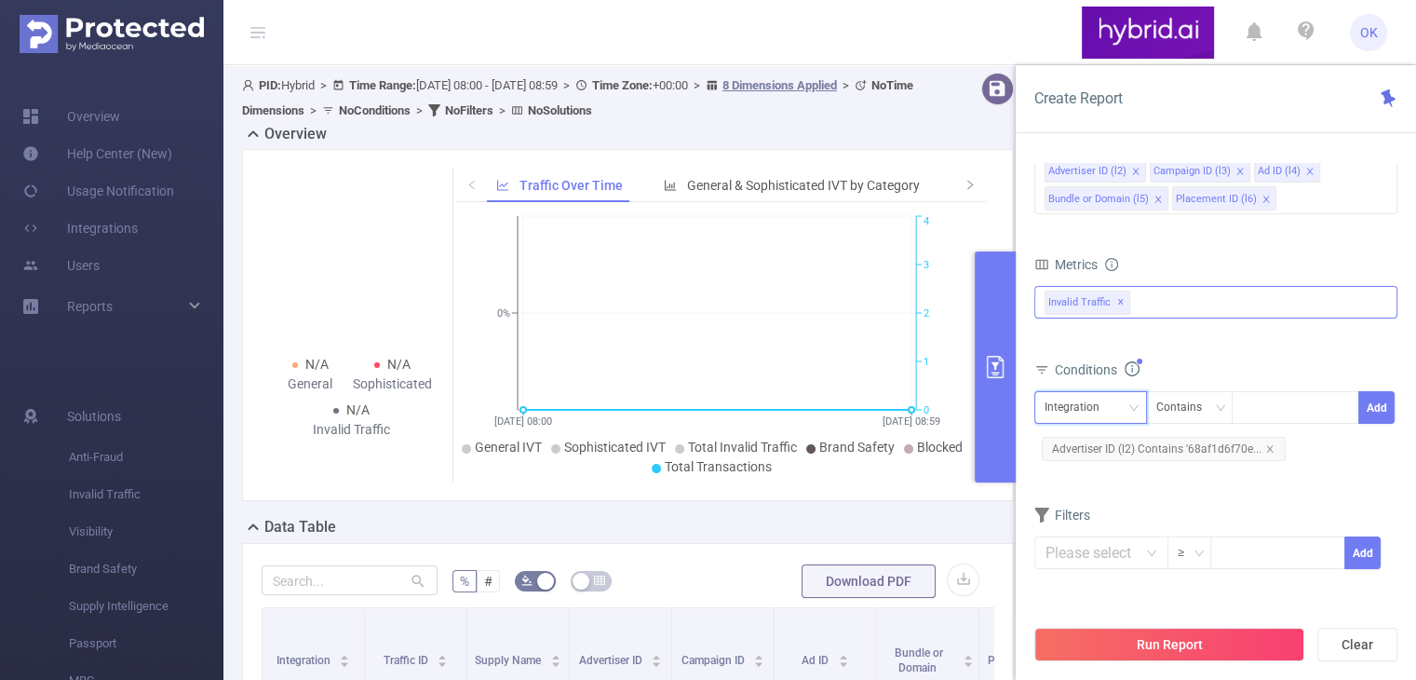
click at [1115, 409] on div "Integration" at bounding box center [1091, 407] width 92 height 31
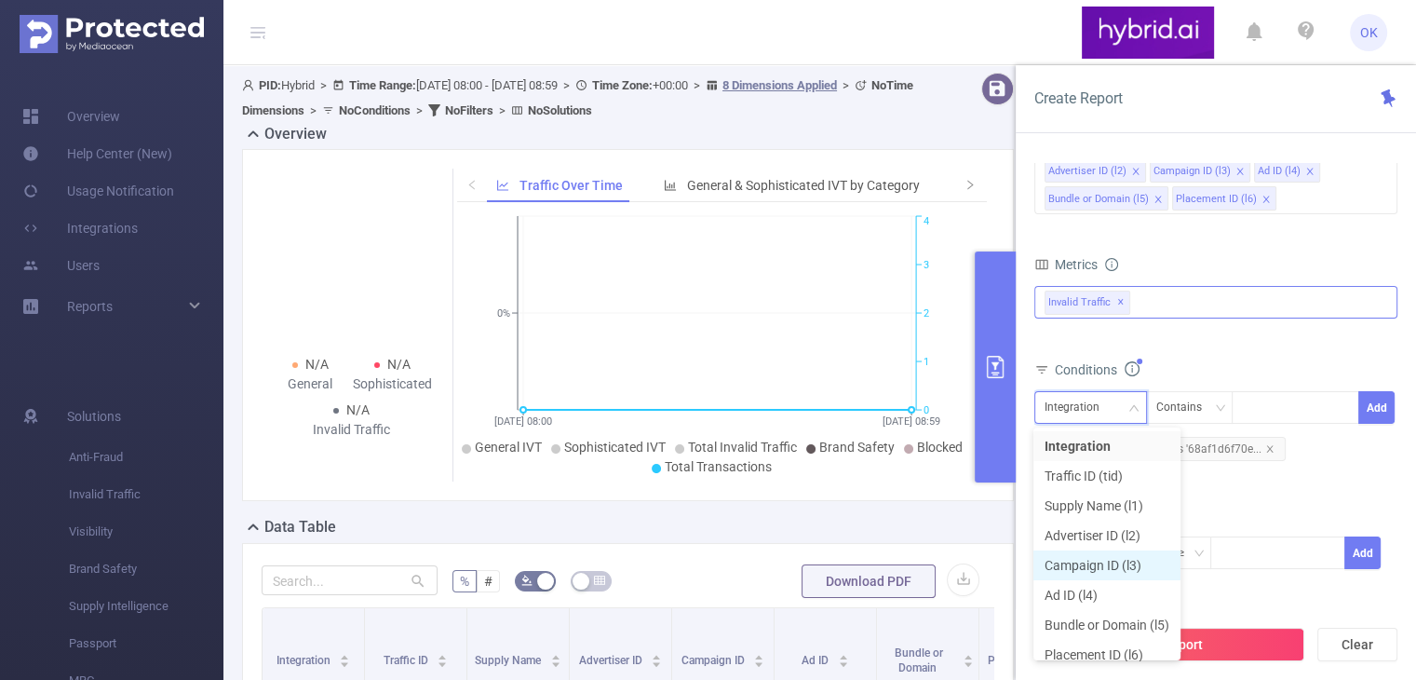
click at [1096, 573] on li "Campaign ID (l3)" at bounding box center [1107, 565] width 147 height 30
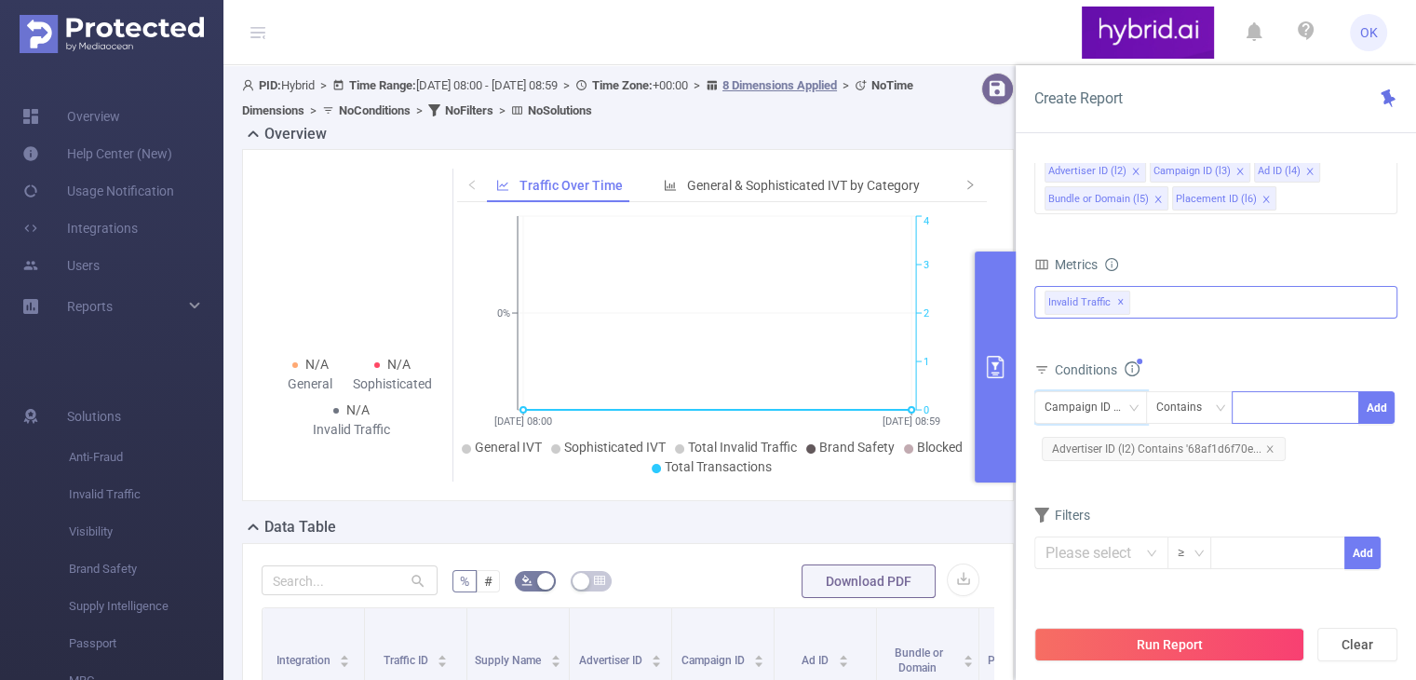
click at [1274, 402] on div at bounding box center [1295, 407] width 107 height 31
paste input "68c9586e70e7b284408bc2bf"
type input "68c9586e70e7b284408bc2bf"
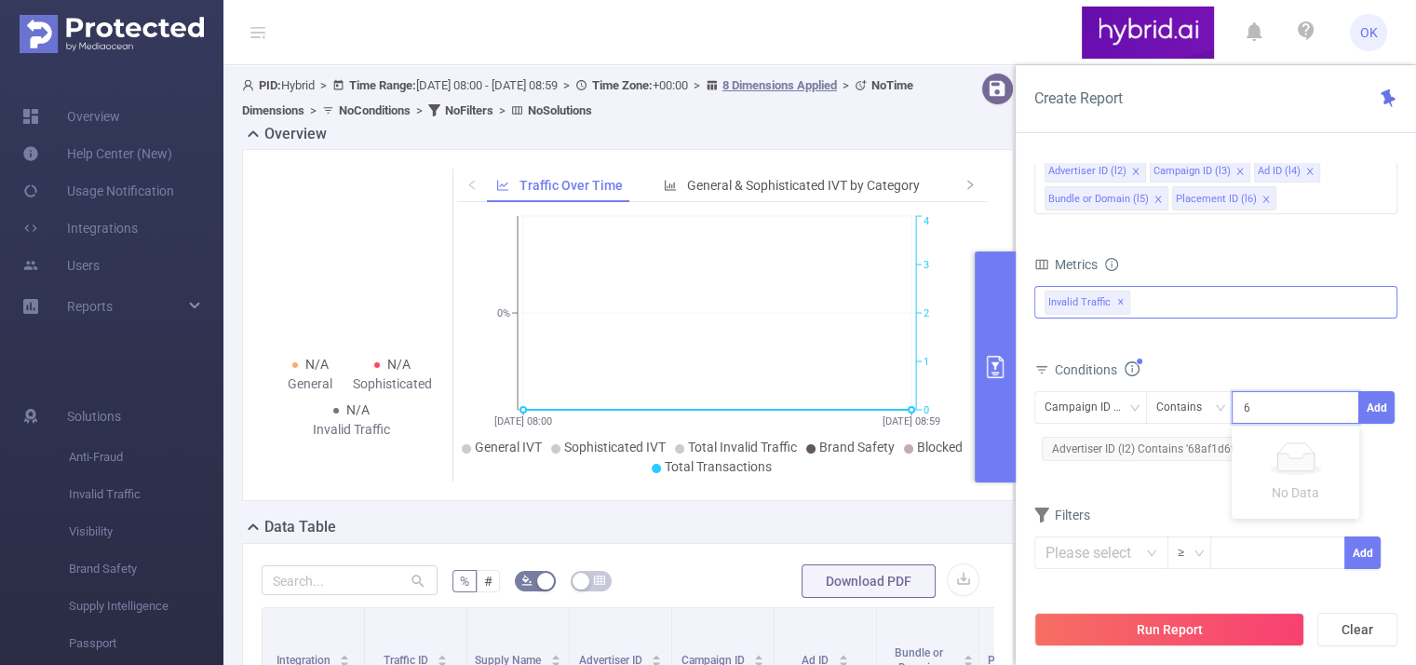
scroll to position [0, 41]
click at [1289, 434] on li "68c9586e70e7b284408bc2bf" at bounding box center [1338, 445] width 213 height 30
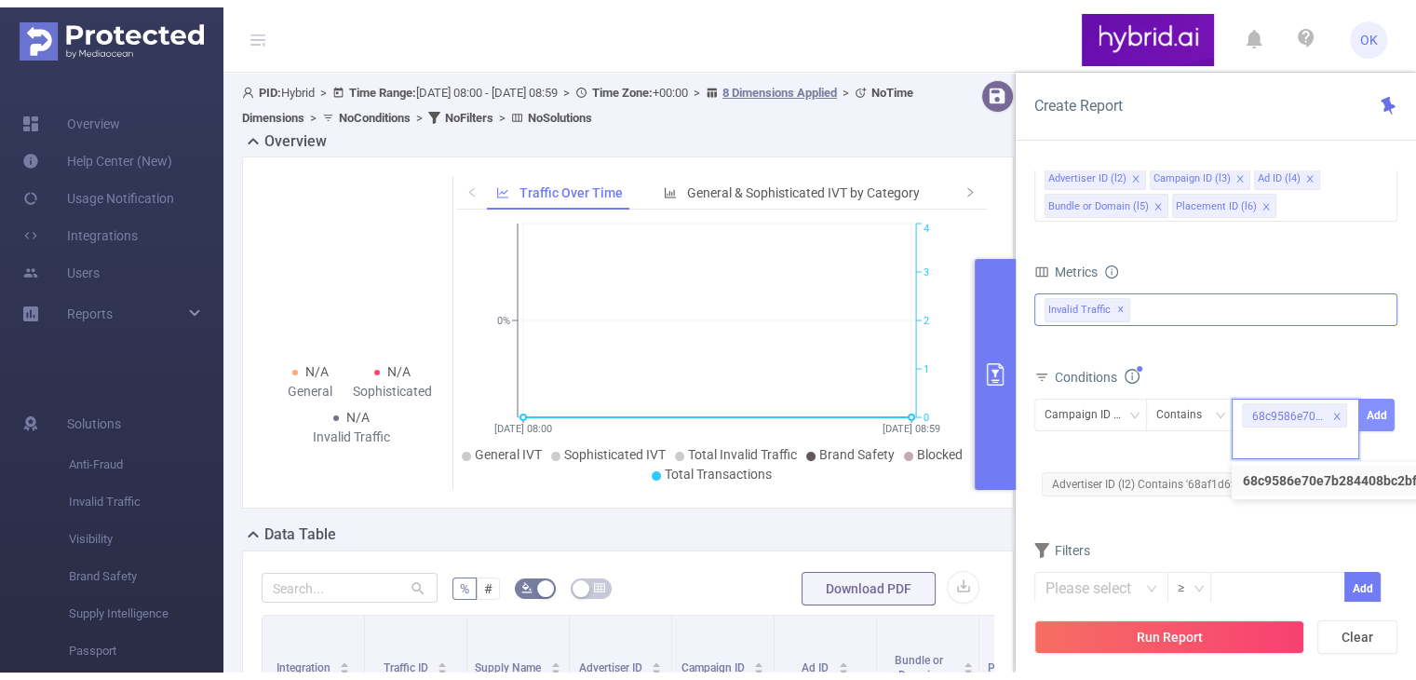
scroll to position [0, 0]
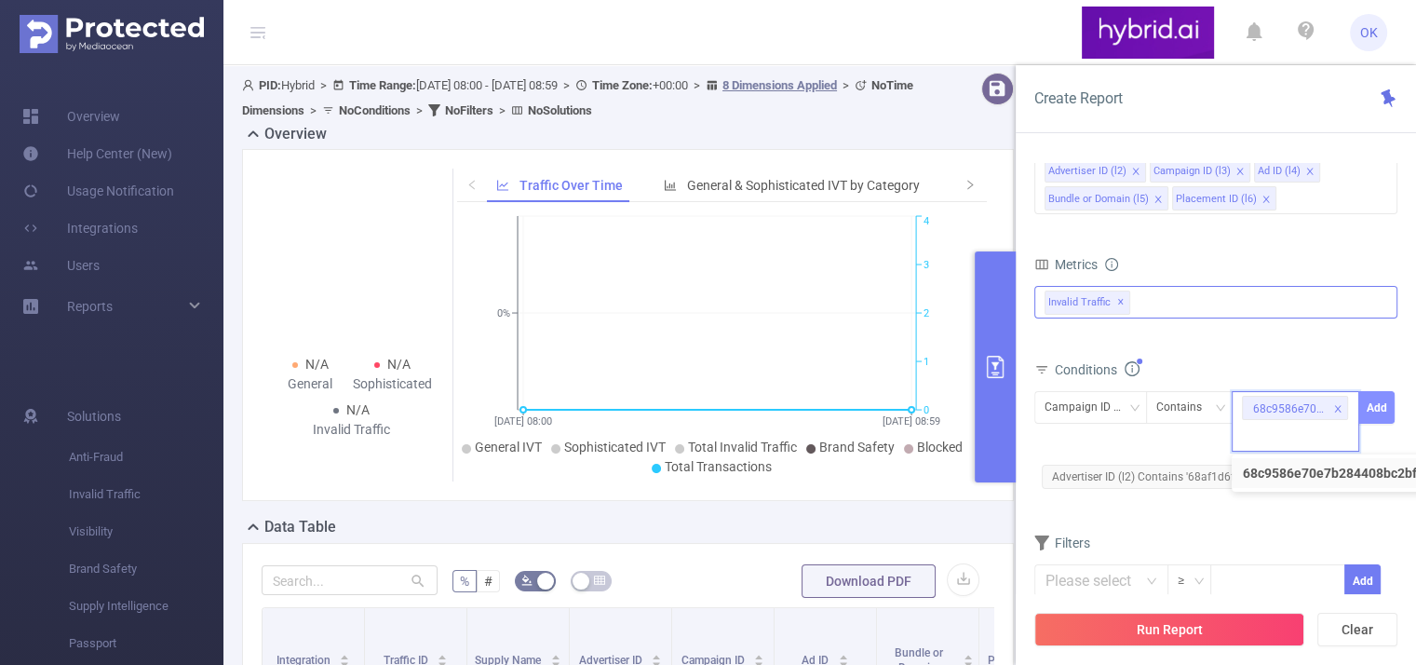
click at [1374, 401] on button "Add" at bounding box center [1376, 407] width 36 height 33
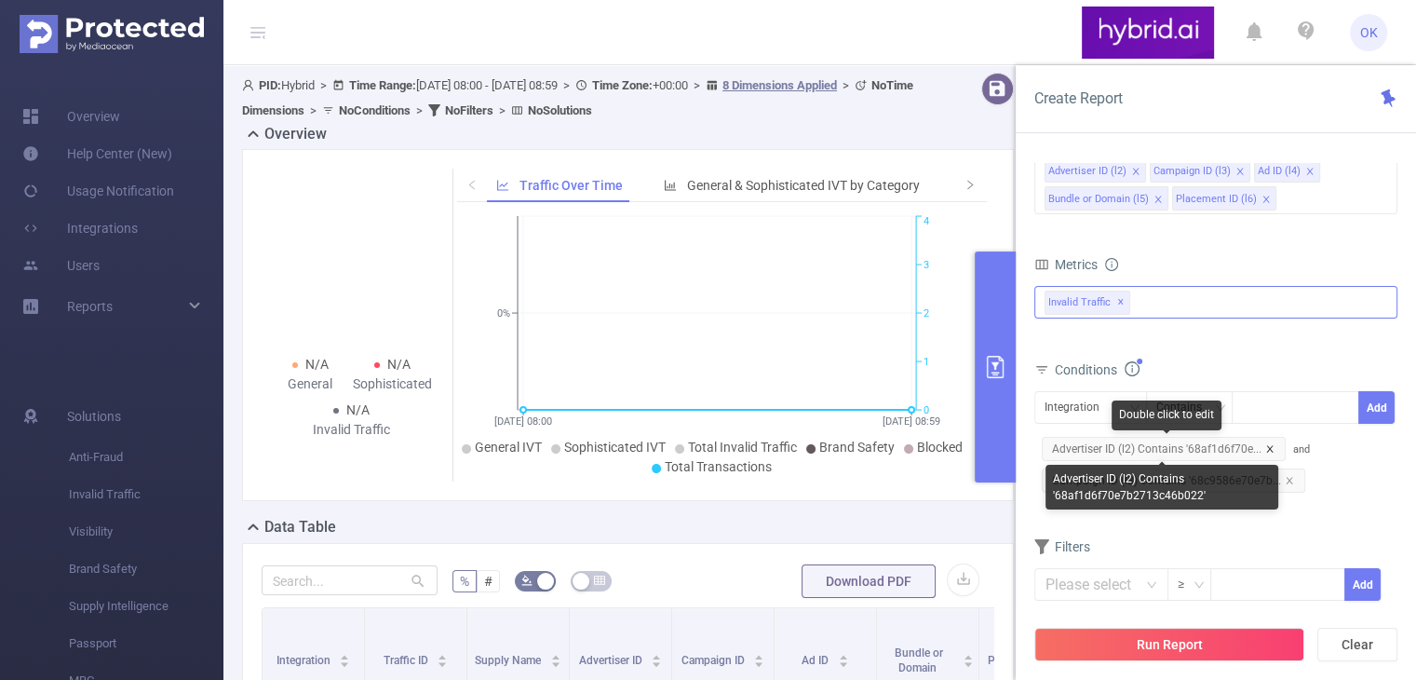
click at [1266, 447] on icon "icon: close" at bounding box center [1269, 448] width 9 height 9
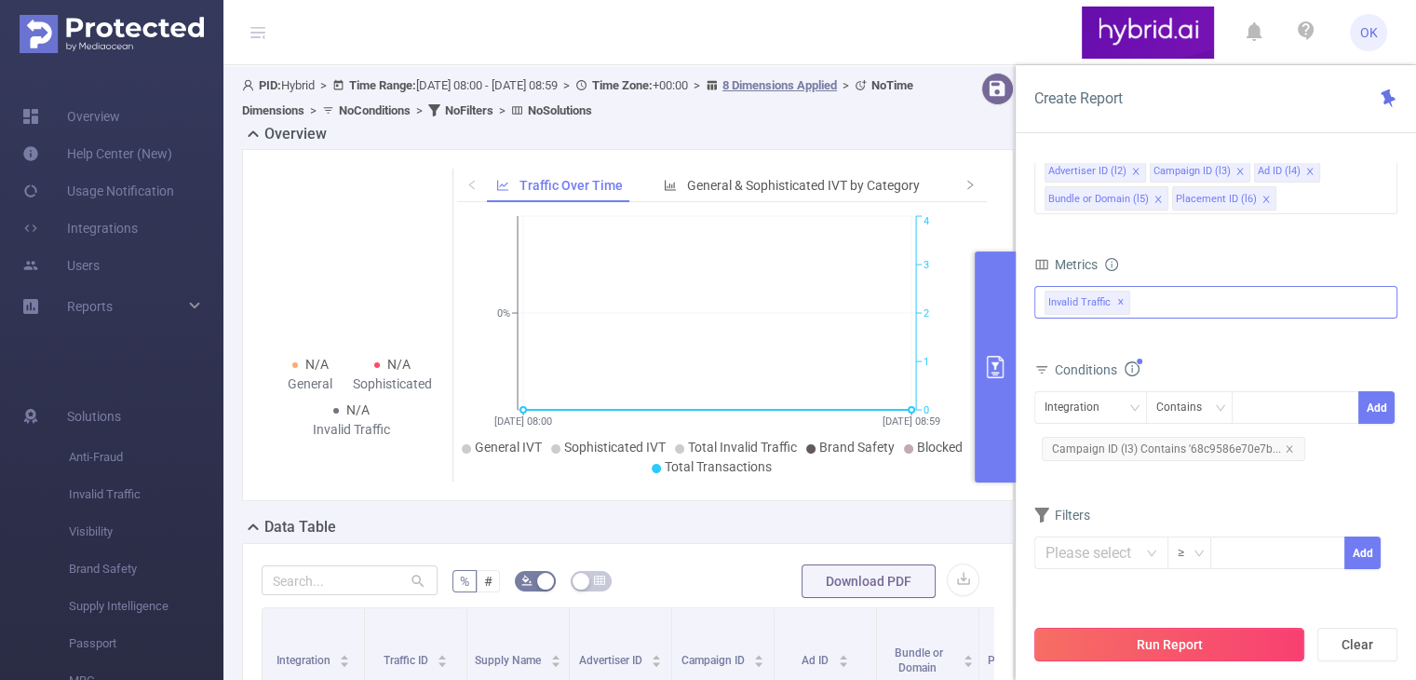
click at [1182, 643] on button "Run Report" at bounding box center [1169, 645] width 270 height 34
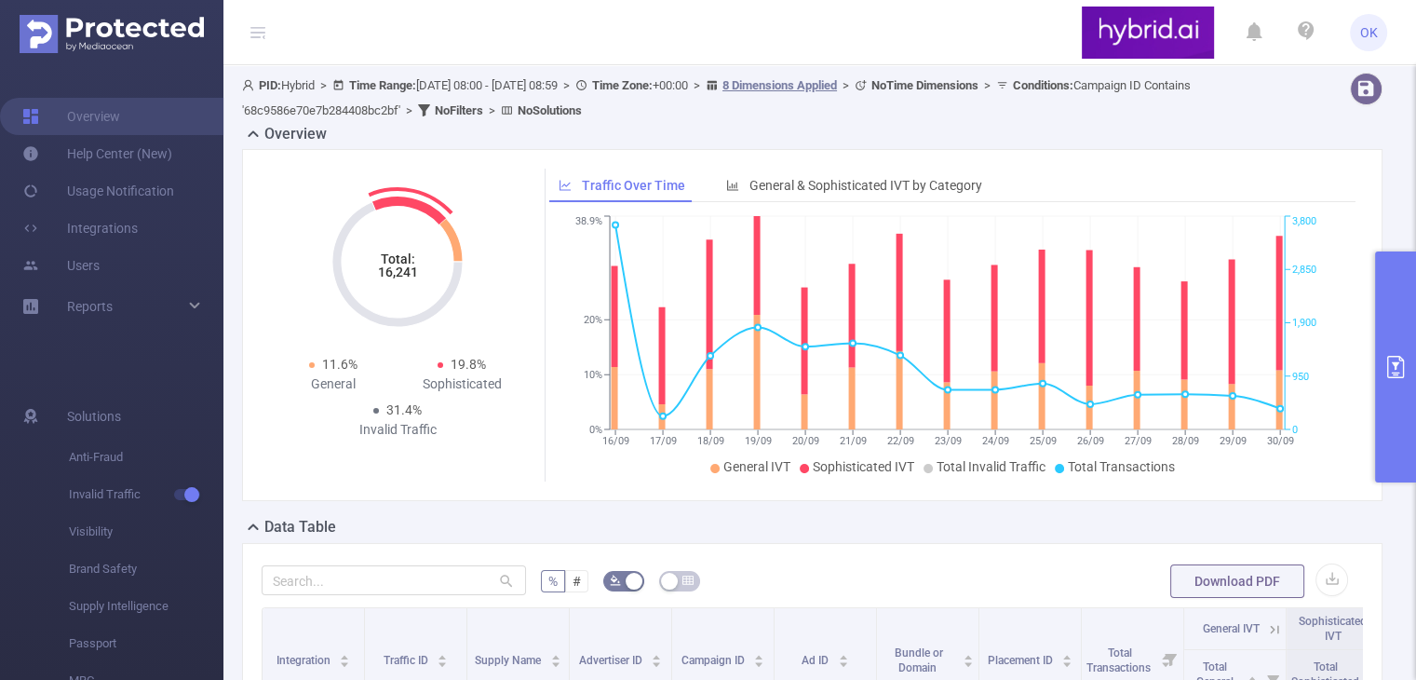
click at [399, 265] on tspan "16,241" at bounding box center [398, 271] width 40 height 15
click at [338, 361] on span "11.6%" at bounding box center [339, 364] width 35 height 15
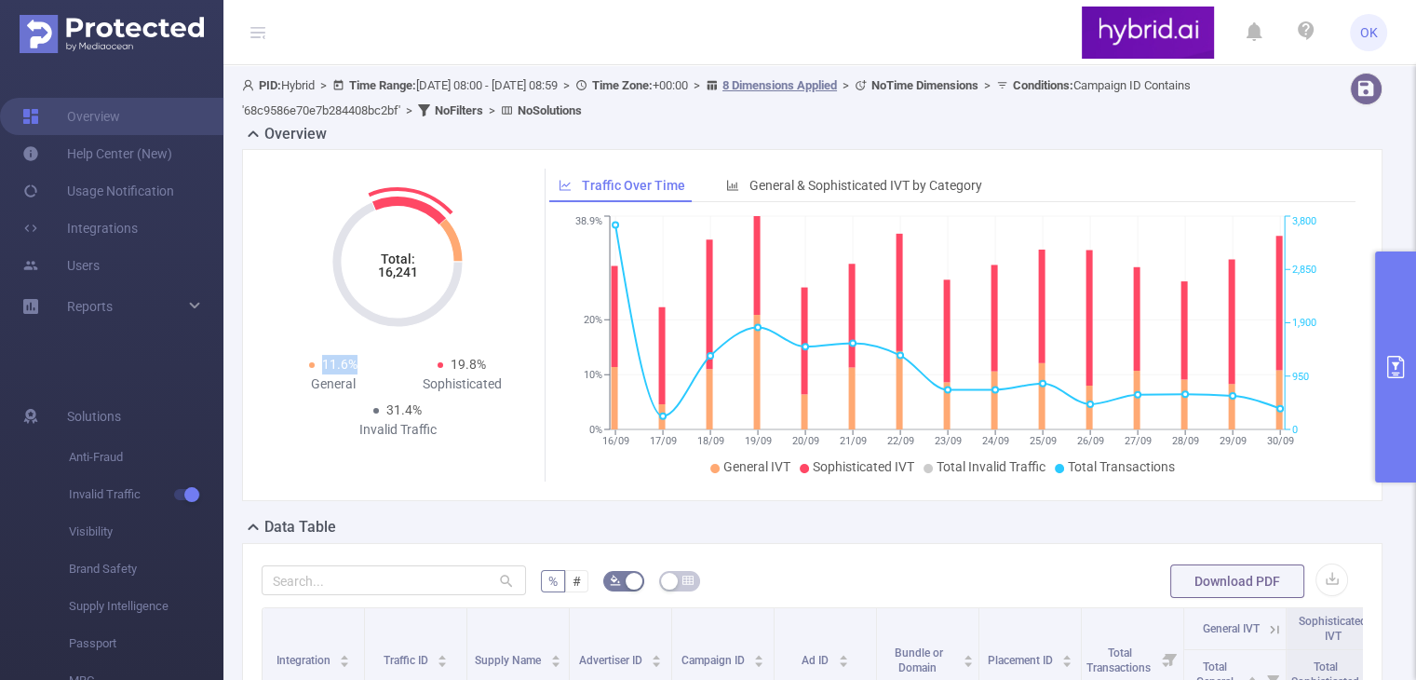
copy span "11.6%"
click at [404, 402] on span "31.4%" at bounding box center [403, 409] width 35 height 15
click at [403, 402] on span "31.4%" at bounding box center [403, 409] width 35 height 15
copy span "31.4%"
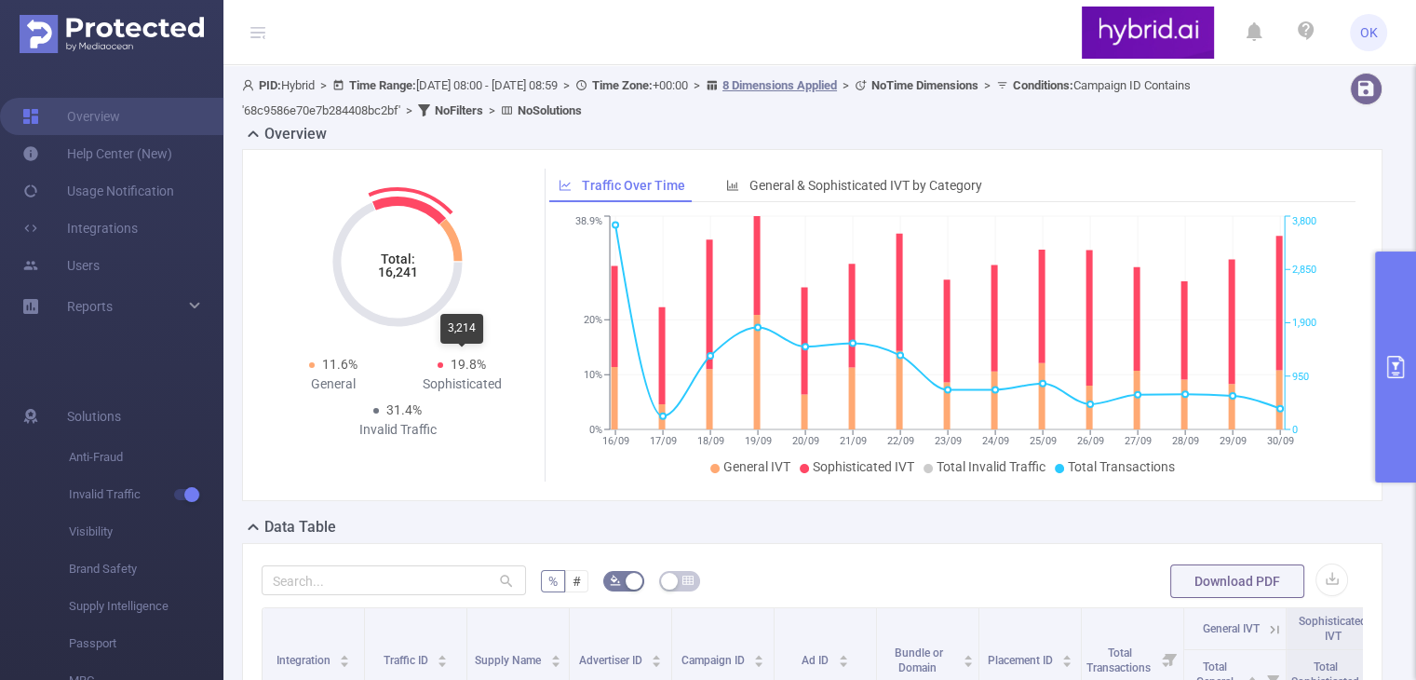
click at [454, 358] on span "19.8%" at bounding box center [468, 364] width 35 height 15
copy span "19.8%"
